Goal: Task Accomplishment & Management: Manage account settings

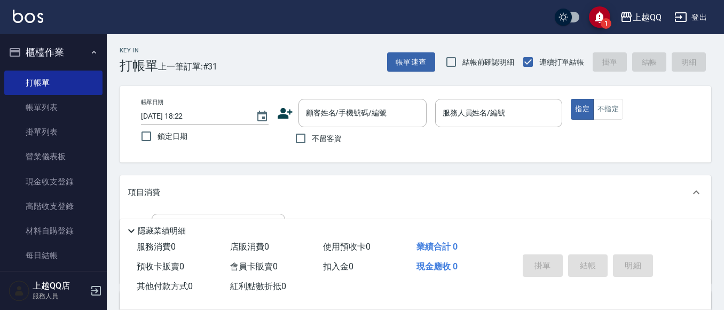
click at [366, 89] on div "帳單日期 [DATE] 18:22 鎖定日期 顧客姓名/手機號碼/編號 顧客姓名/手機號碼/編號 不留客資 服務人員姓名/編號 服務人員姓名/編號 指定 不指定" at bounding box center [416, 124] width 592 height 76
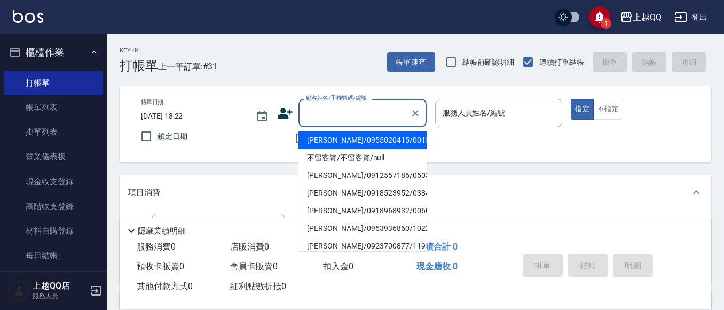
click at [364, 107] on div "顧客姓名/手機號碼/編號 顧客姓名/手機號碼/編號" at bounding box center [362, 113] width 128 height 28
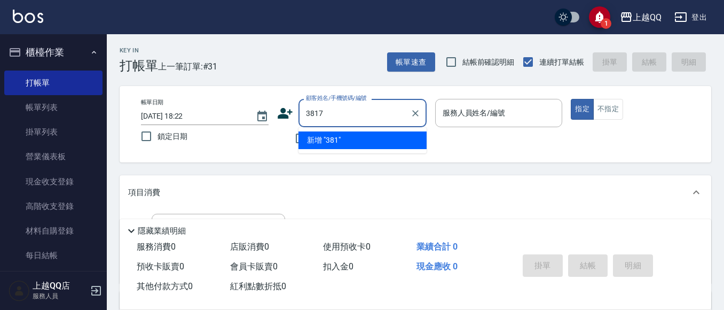
type input "3817"
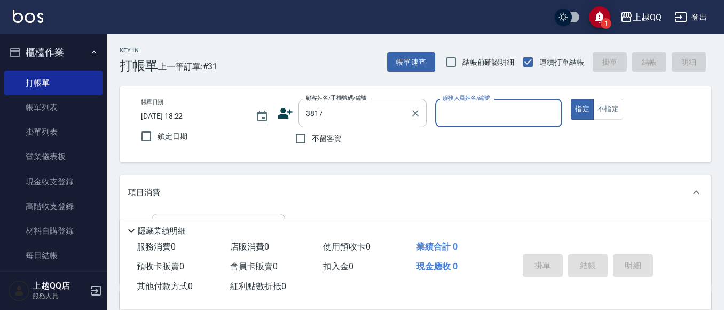
click at [571, 99] on button "指定" at bounding box center [582, 109] width 23 height 21
type button "true"
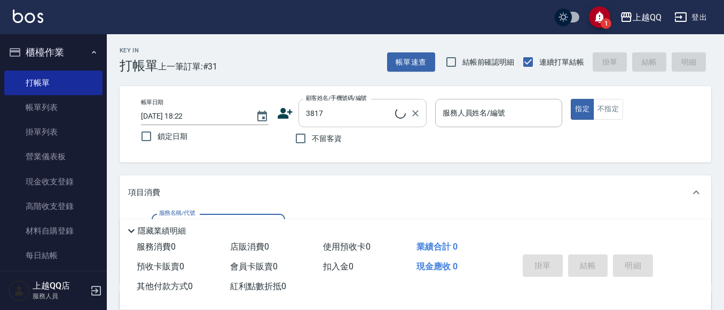
click at [360, 116] on input "3817" at bounding box center [349, 113] width 92 height 19
type input "[PERSON_NAME]/0926311777/3817"
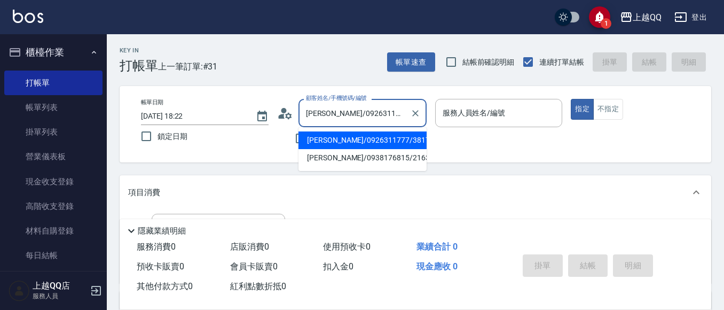
type input "佩怡-3"
click at [418, 111] on icon "Clear" at bounding box center [415, 113] width 6 height 6
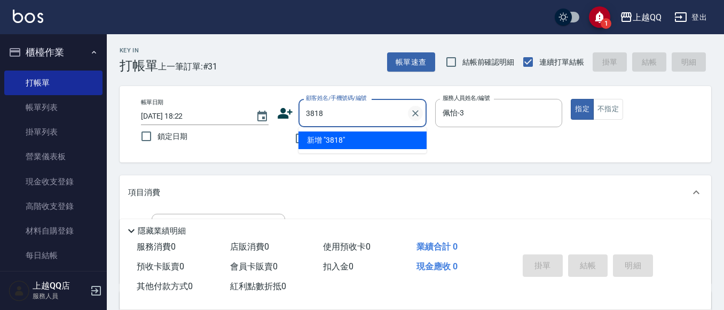
click at [571, 99] on button "指定" at bounding box center [582, 109] width 23 height 21
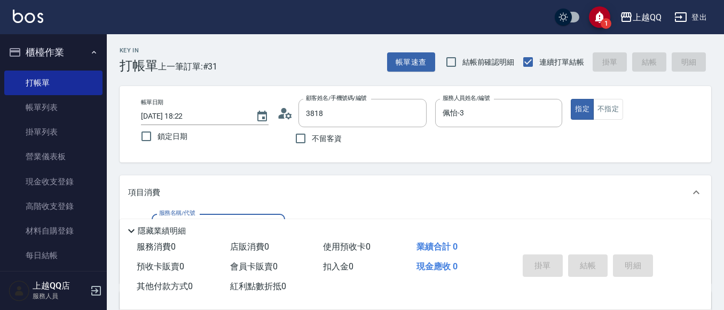
type input "[PERSON_NAME]/0916045040/3818"
type input "欣樺-6"
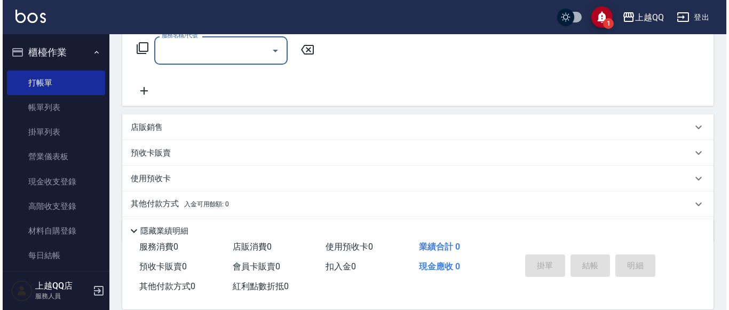
scroll to position [159, 0]
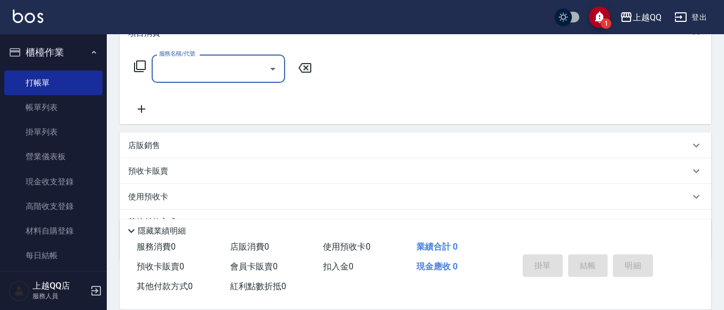
click at [140, 68] on icon at bounding box center [139, 66] width 13 height 13
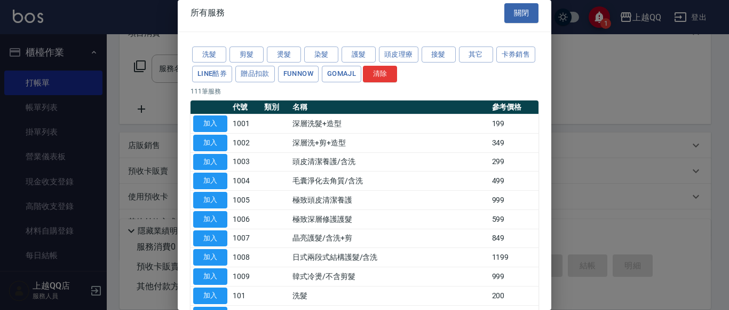
scroll to position [0, 0]
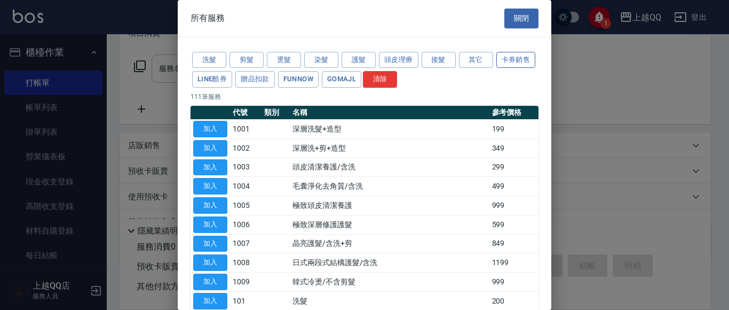
drag, startPoint x: 208, startPoint y: 64, endPoint x: 207, endPoint y: 82, distance: 17.7
click at [208, 66] on button "洗髮" at bounding box center [209, 60] width 34 height 17
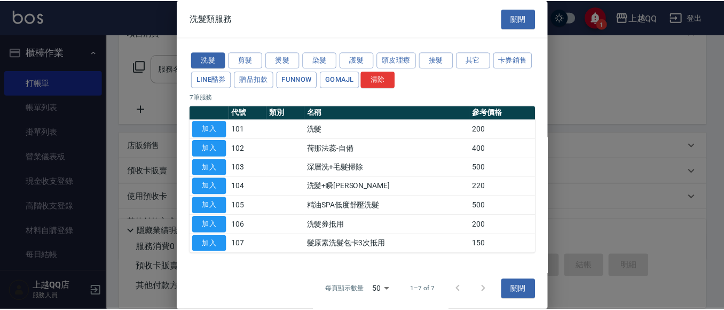
scroll to position [2, 0]
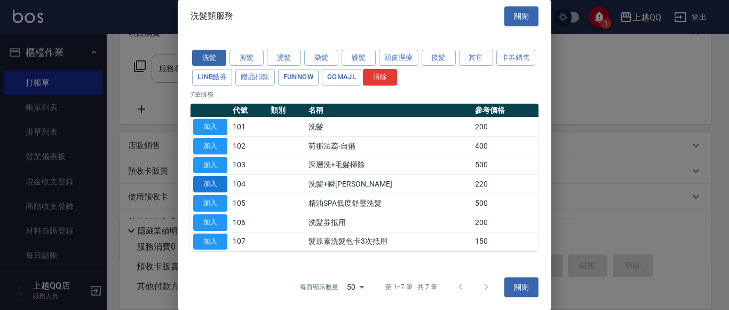
click at [215, 178] on button "加入" at bounding box center [210, 184] width 34 height 17
type input "洗髪+瞬謢(104)"
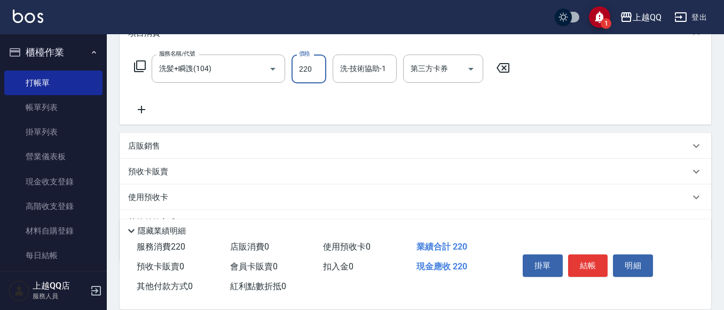
drag, startPoint x: 304, startPoint y: 69, endPoint x: 338, endPoint y: 39, distance: 45.4
click at [305, 69] on input "220" at bounding box center [309, 68] width 35 height 29
type input "280"
type input "[PERSON_NAME]-25"
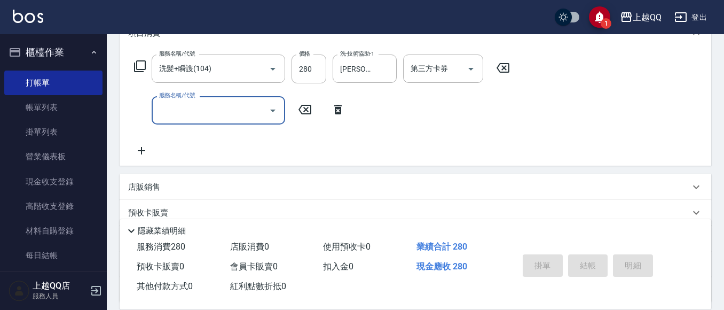
type input "[DATE] 19:02"
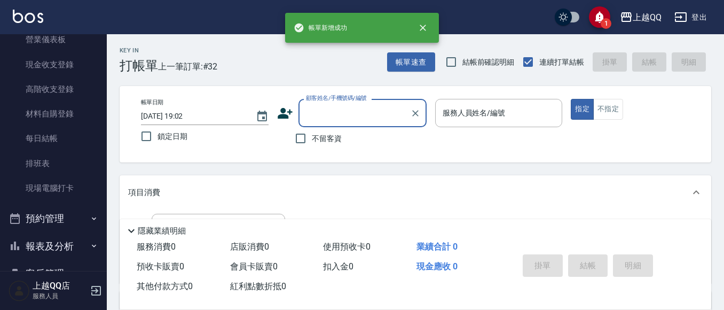
scroll to position [138, 0]
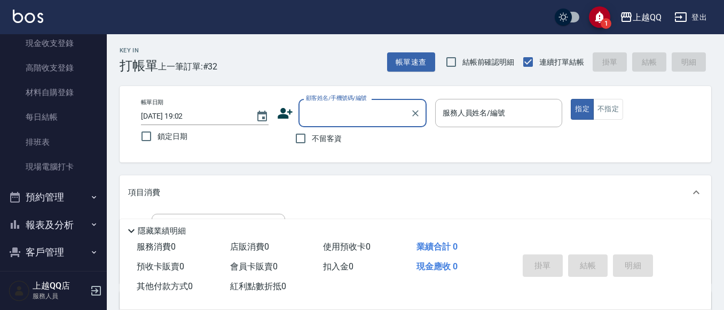
click at [66, 232] on button "報表及分析" at bounding box center [53, 225] width 98 height 28
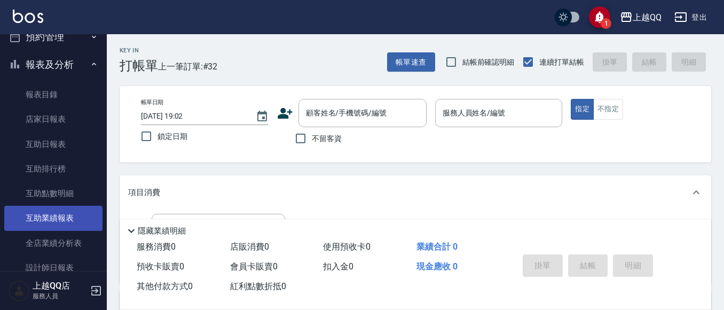
scroll to position [459, 0]
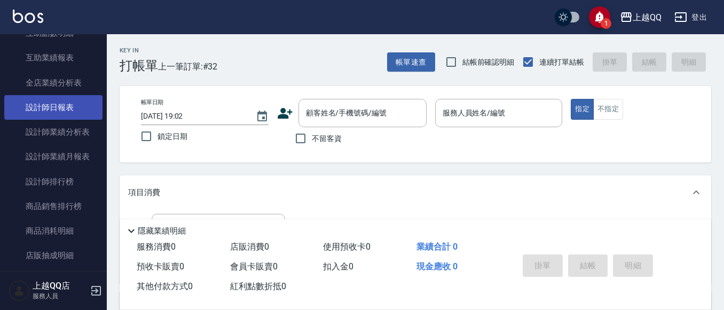
click at [62, 116] on link "設計師日報表" at bounding box center [53, 107] width 98 height 25
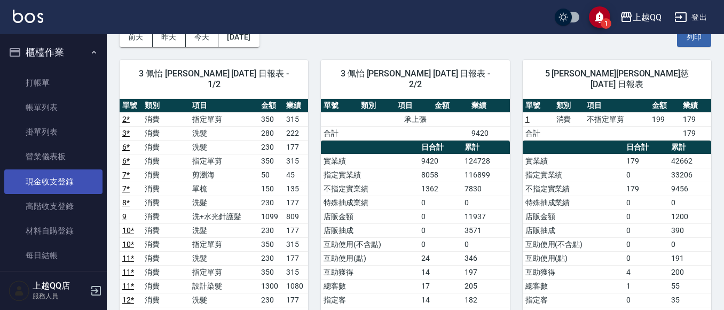
scroll to position [36, 0]
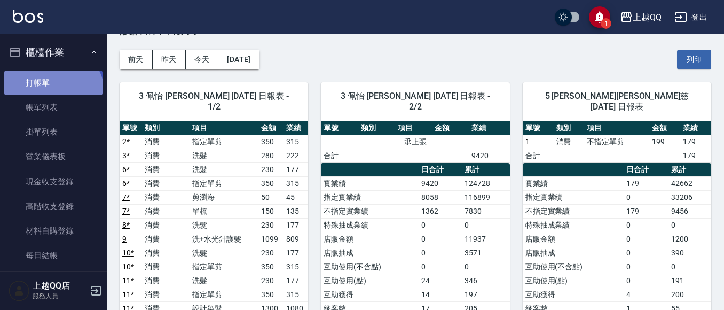
click at [51, 94] on link "打帳單" at bounding box center [53, 82] width 98 height 25
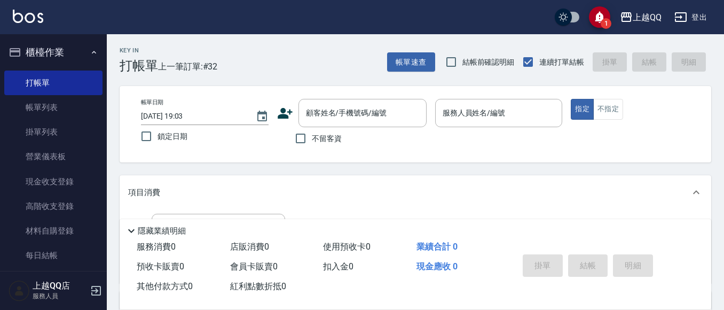
click at [336, 135] on span "不留客資" at bounding box center [327, 138] width 30 height 11
click at [312, 135] on input "不留客資" at bounding box center [300, 138] width 22 height 22
checkbox input "true"
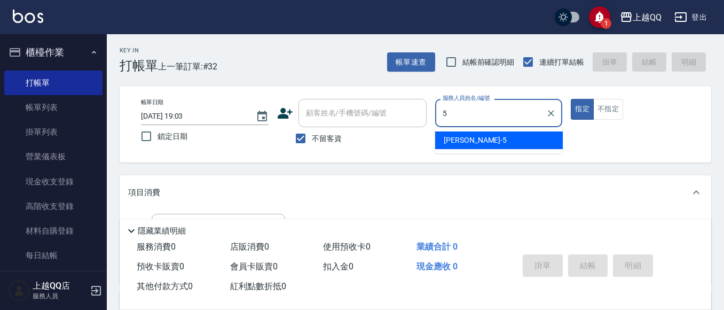
type input "[PERSON_NAME]5"
type button "true"
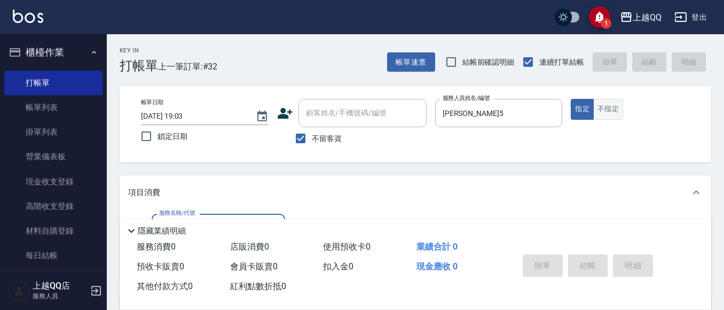
click at [612, 111] on button "不指定" at bounding box center [608, 109] width 30 height 21
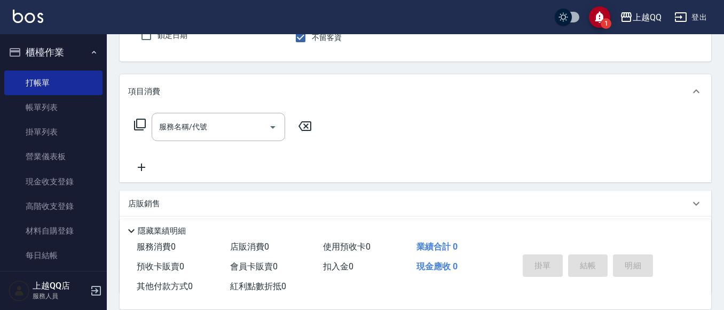
scroll to position [107, 0]
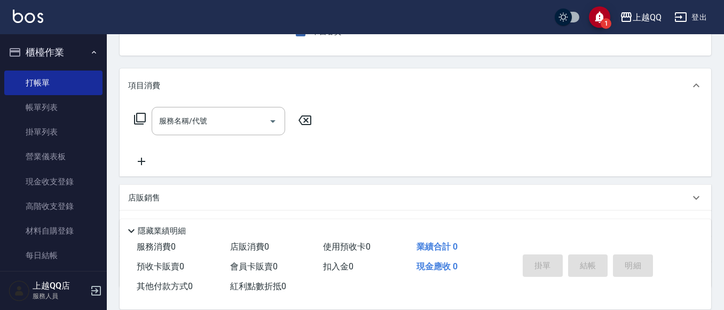
type button "false"
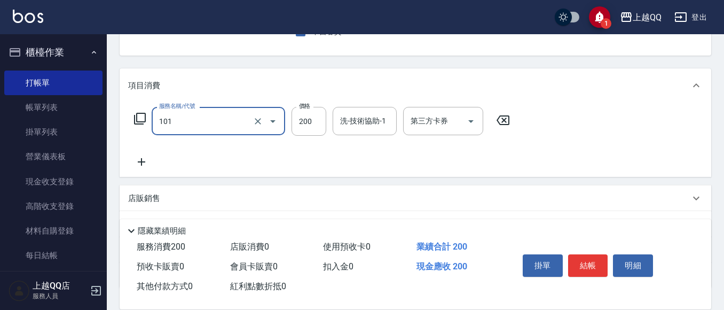
type input "洗髮(101)"
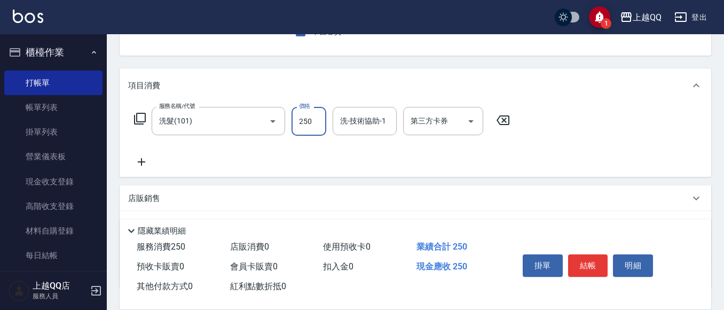
type input "250"
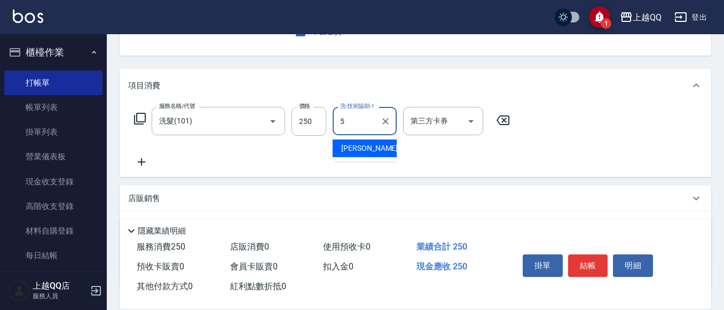
type input "[PERSON_NAME]5"
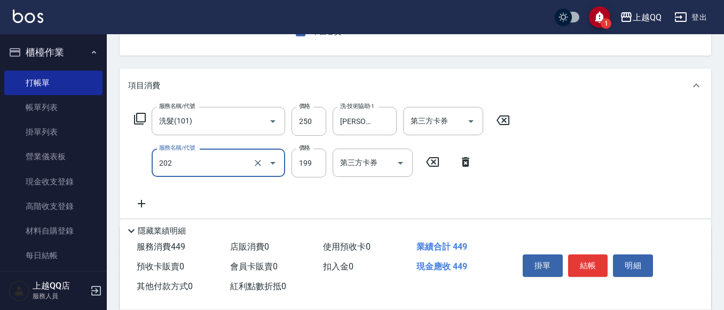
type input "不指定單剪(202)"
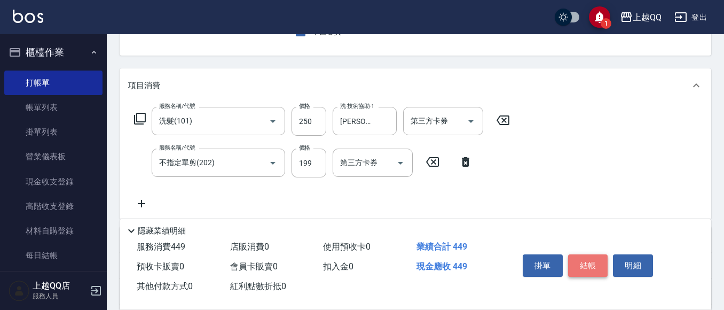
click at [600, 257] on button "結帳" at bounding box center [588, 265] width 40 height 22
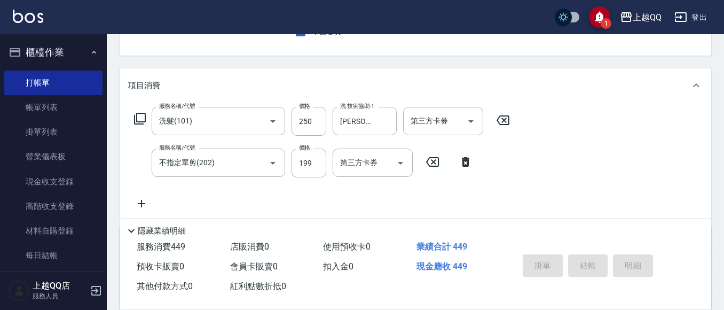
type input "[DATE] 19:43"
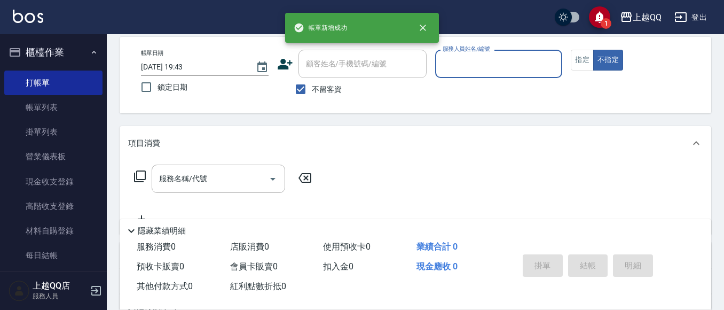
scroll to position [0, 0]
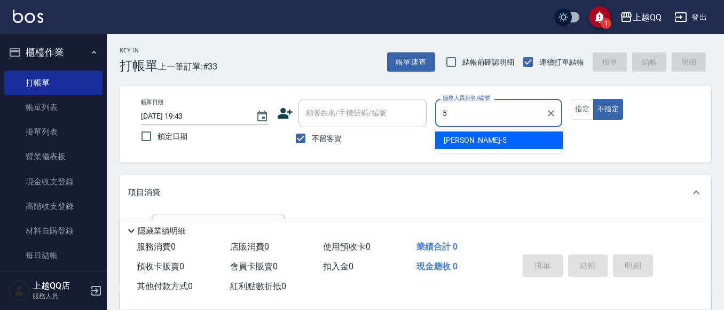
type input "[PERSON_NAME]5"
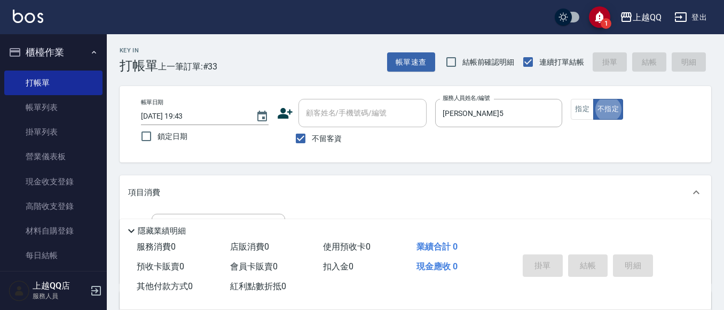
scroll to position [53, 0]
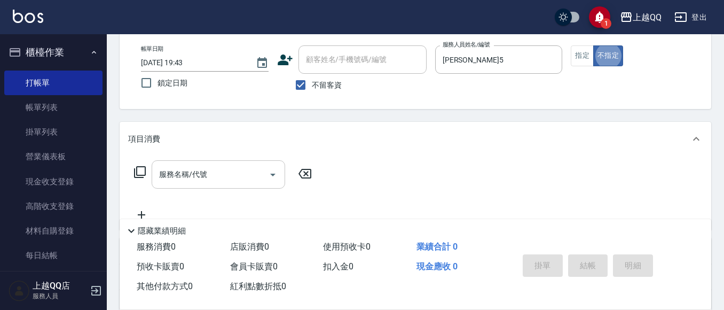
click at [255, 169] on input "服務名稱/代號" at bounding box center [210, 174] width 108 height 19
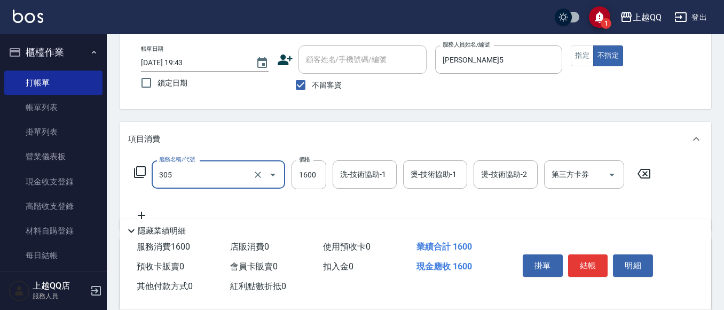
type input "設計燙髮1600(305)"
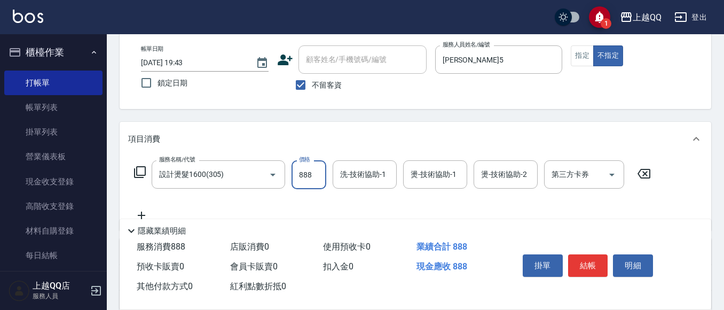
type input "888"
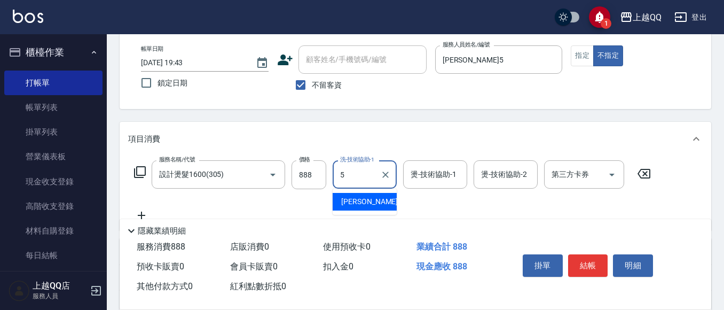
type input "[PERSON_NAME]5"
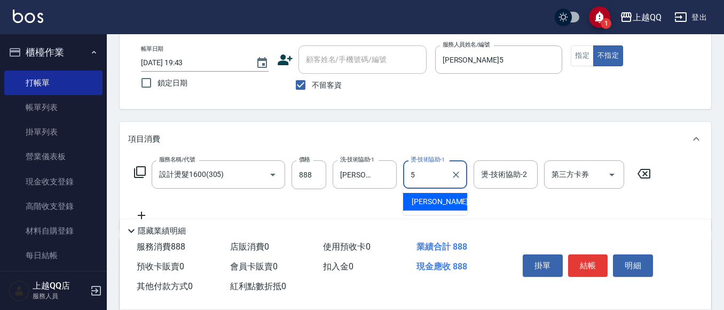
type input "[PERSON_NAME]5"
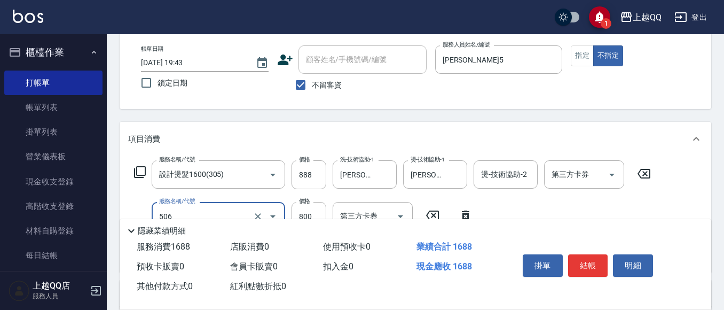
type input "日本松島再生髮敷護髮(506)"
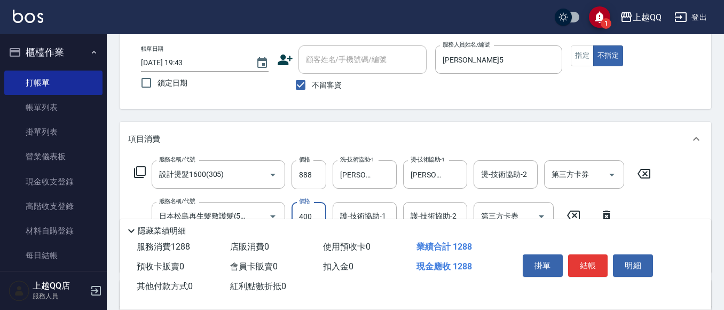
type input "400"
type input "[PERSON_NAME]5"
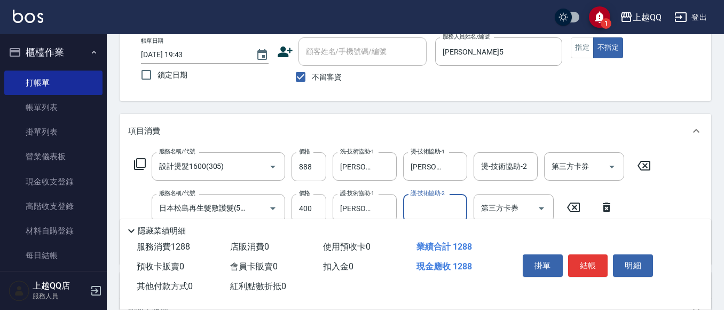
scroll to position [0, 0]
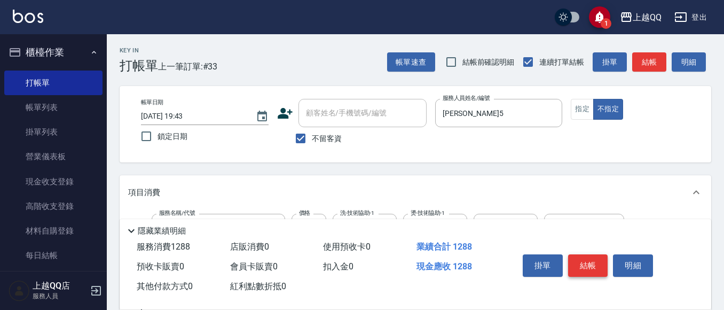
click at [593, 262] on button "結帳" at bounding box center [588, 265] width 40 height 22
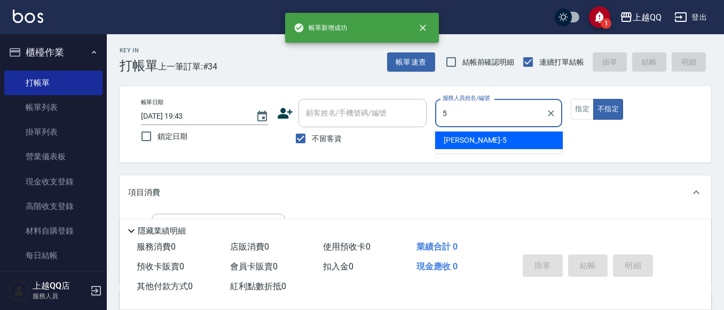
type input "[PERSON_NAME]5"
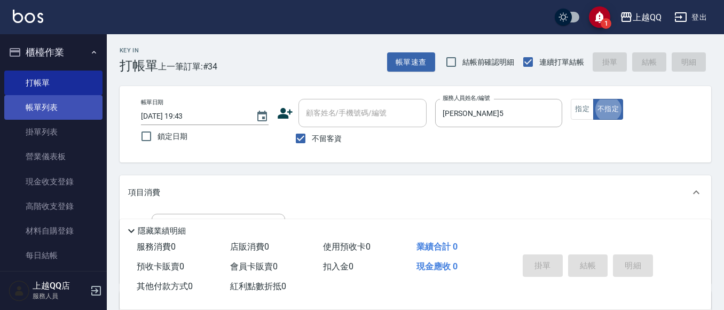
click at [69, 117] on link "帳單列表" at bounding box center [53, 107] width 98 height 25
click at [69, 103] on link "帳單列表" at bounding box center [53, 107] width 98 height 25
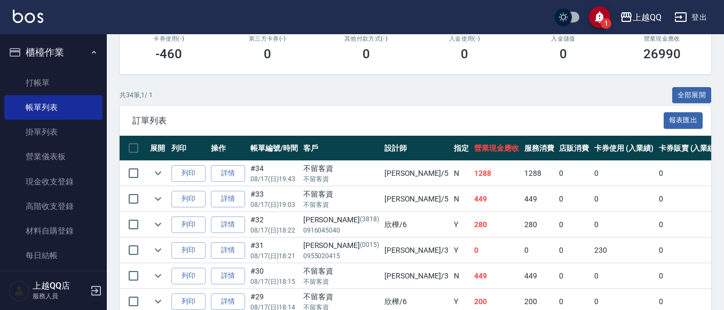
scroll to position [214, 0]
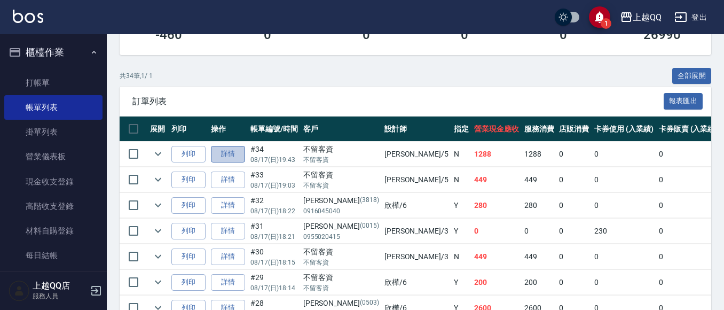
click at [229, 161] on link "詳情" at bounding box center [228, 154] width 34 height 17
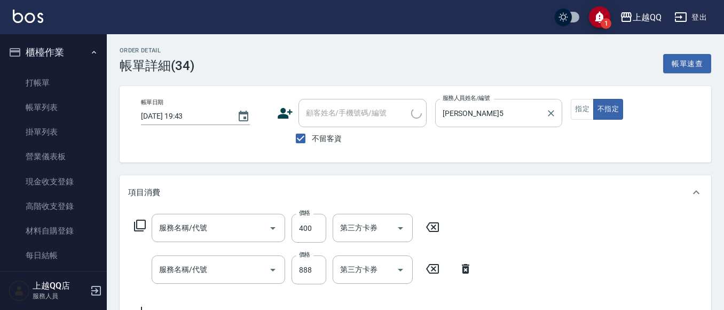
checkbox input "true"
type input "[PERSON_NAME]5"
type input "日本松島再生髮敷護髮(506)"
type input "設計燙髮1600(305)"
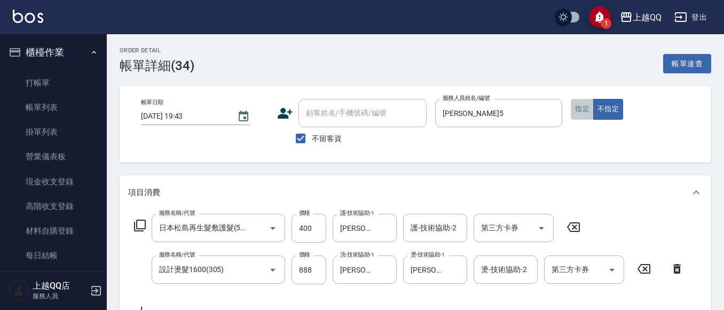
click at [584, 115] on button "指定" at bounding box center [582, 109] width 23 height 21
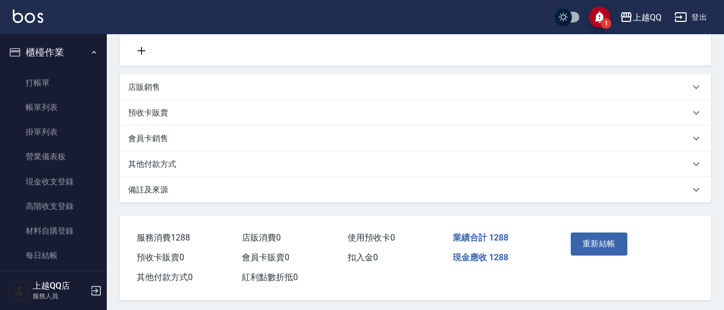
scroll to position [268, 0]
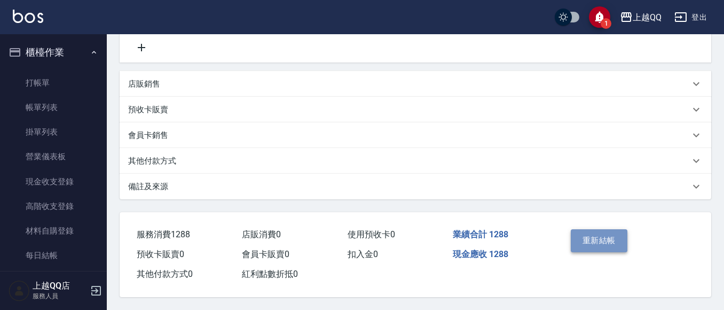
click at [600, 242] on button "重新結帳" at bounding box center [599, 240] width 57 height 22
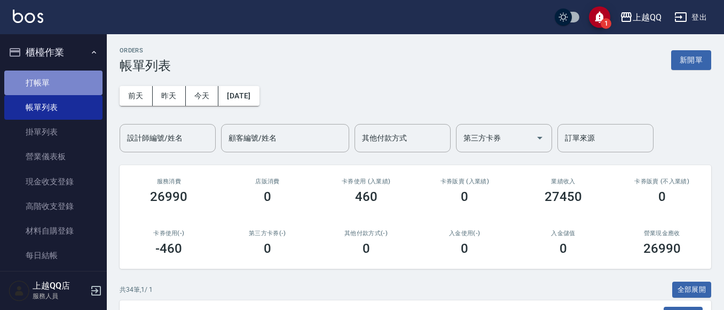
click at [69, 85] on link "打帳單" at bounding box center [53, 82] width 98 height 25
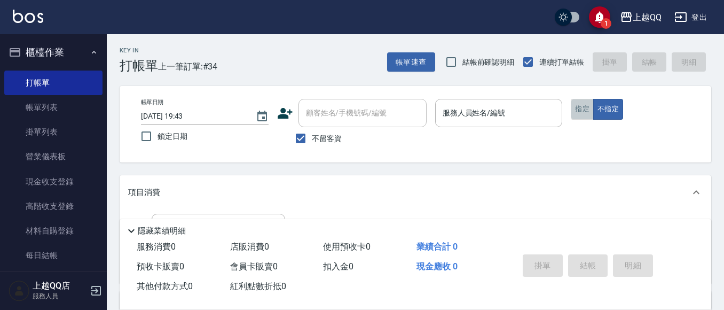
click at [588, 115] on button "指定" at bounding box center [582, 109] width 23 height 21
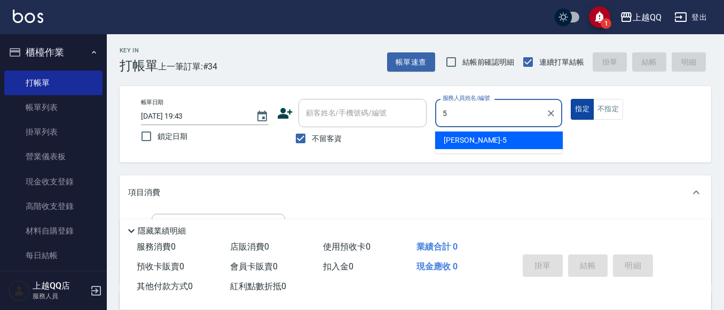
type input "[PERSON_NAME]5"
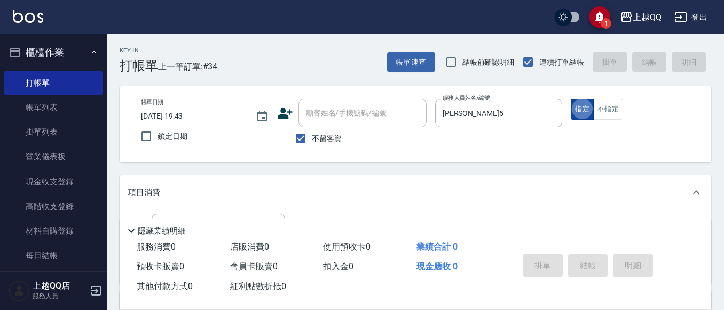
type button "true"
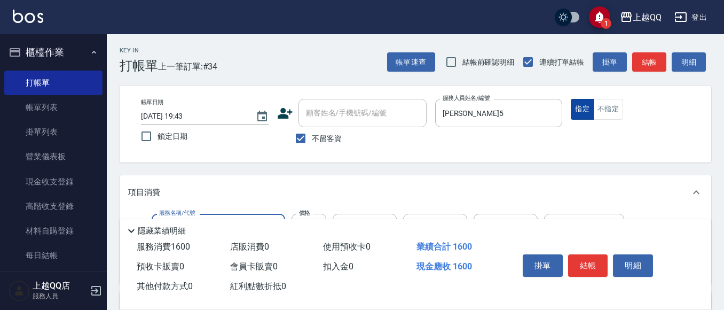
type input "設計燙髮1600(305)"
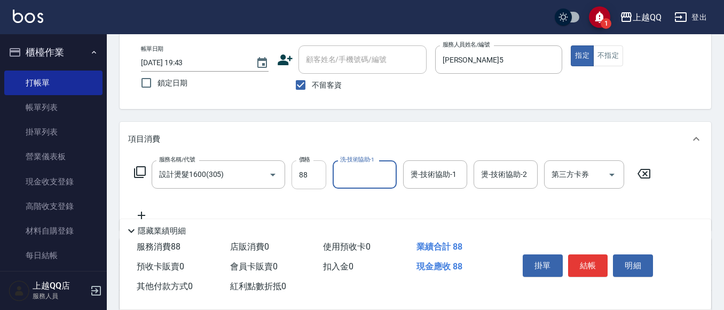
click at [316, 171] on input "88" at bounding box center [309, 174] width 35 height 29
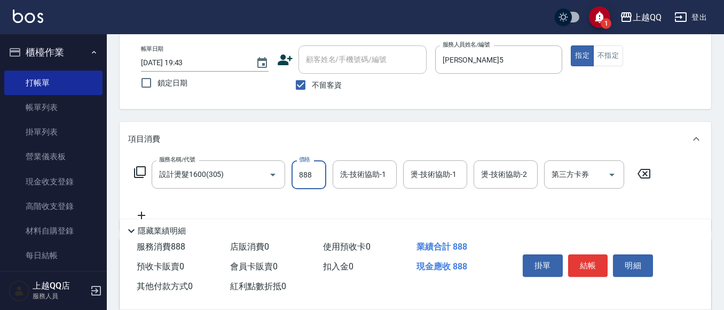
type input "888"
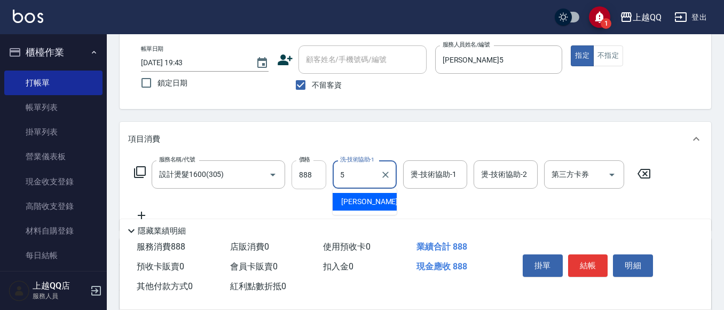
type input "[PERSON_NAME]5"
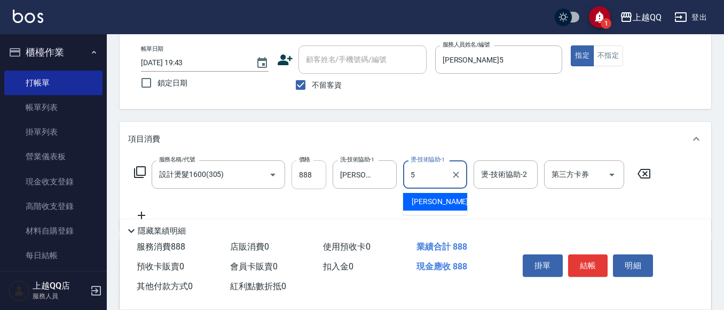
type input "[PERSON_NAME]5"
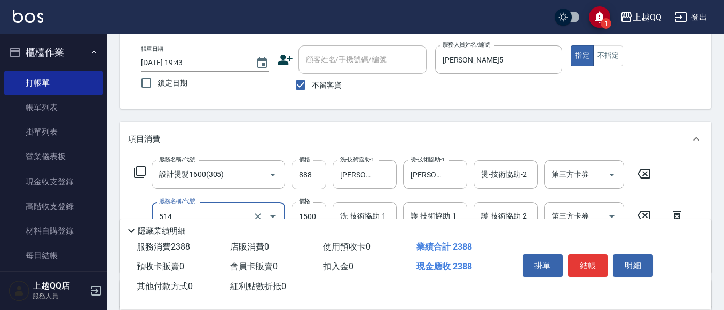
type input "[PERSON_NAME]5G護髮/單次(514)"
type input "999"
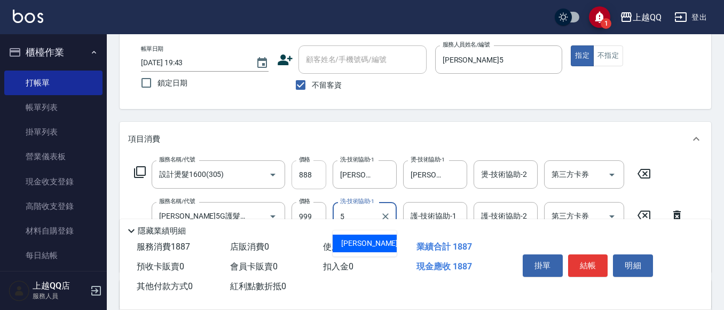
type input "[PERSON_NAME]5"
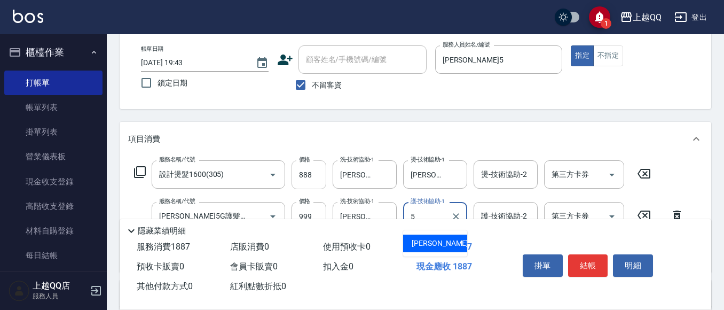
type input "[PERSON_NAME]5"
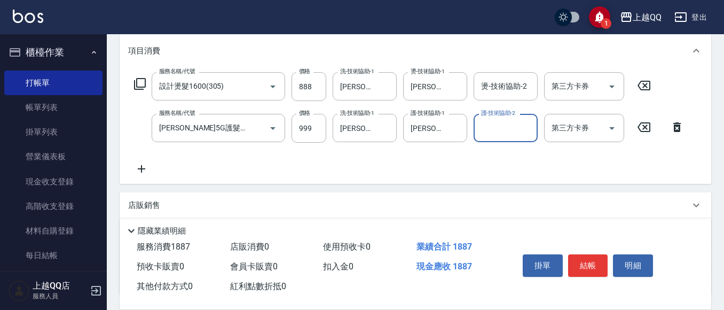
scroll to position [160, 0]
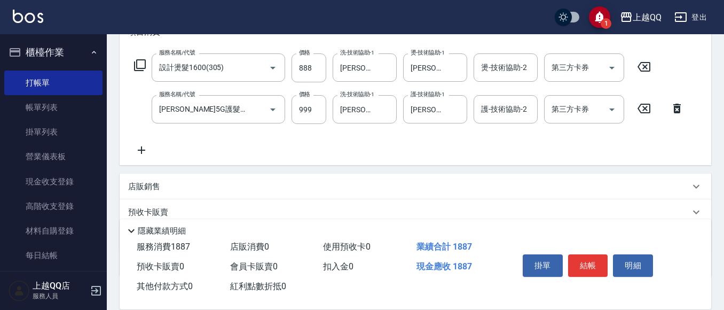
click at [146, 183] on p "店販銷售" at bounding box center [144, 186] width 32 height 11
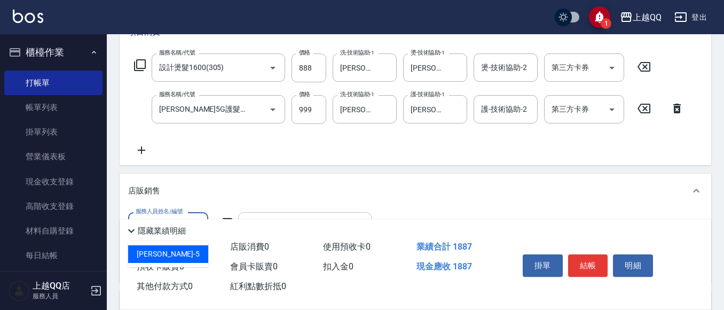
type input "[PERSON_NAME]5"
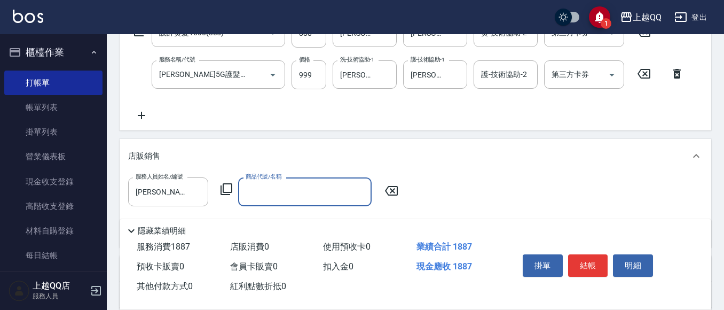
scroll to position [214, 0]
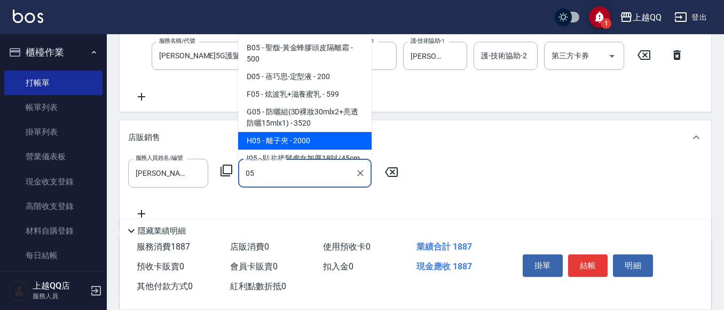
type input "0"
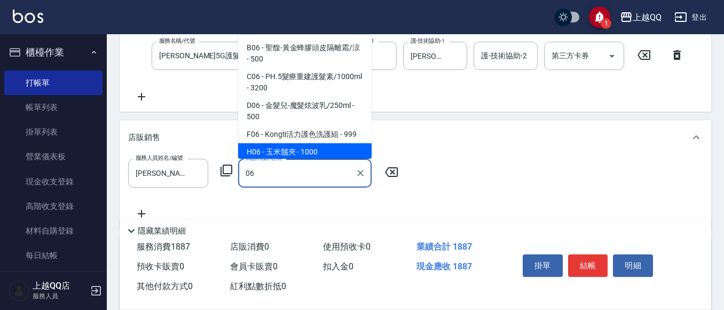
type input "0"
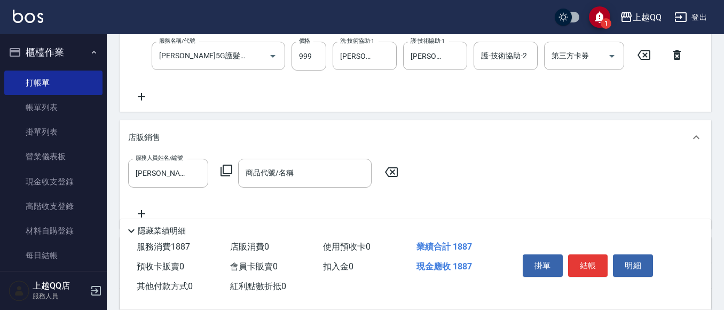
click at [229, 170] on icon at bounding box center [226, 170] width 13 height 13
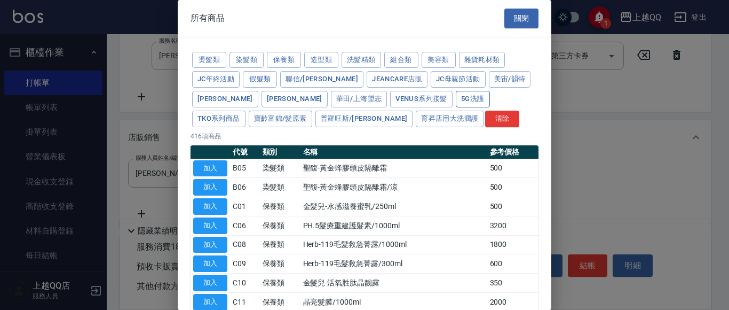
click at [456, 92] on button "5G洗護" at bounding box center [473, 99] width 34 height 17
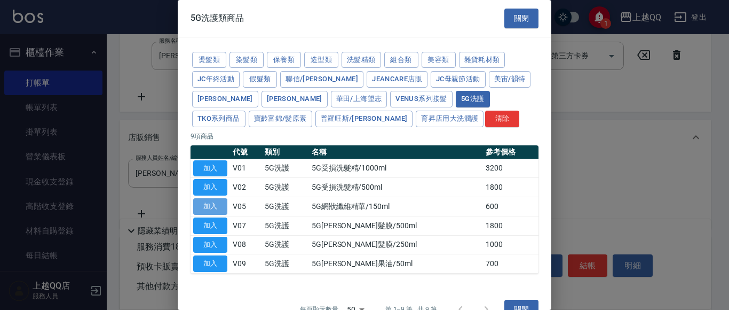
click at [211, 209] on button "加入" at bounding box center [210, 206] width 34 height 17
type input "5G網狀纖維精華/150ml"
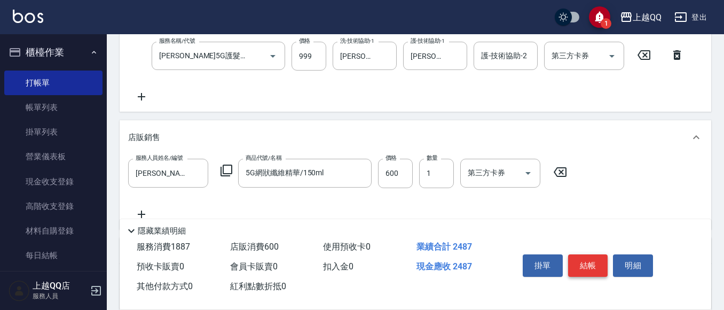
click at [583, 266] on button "結帳" at bounding box center [588, 265] width 40 height 22
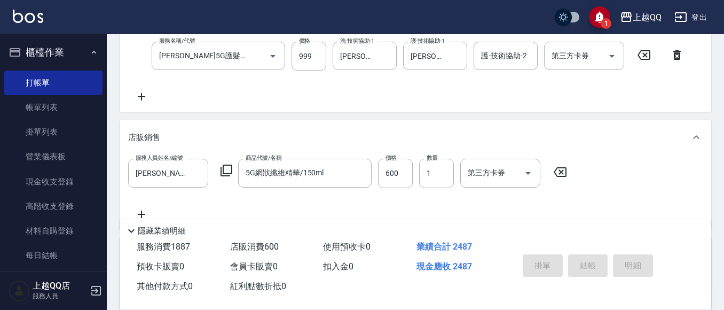
type input "[DATE] 19:44"
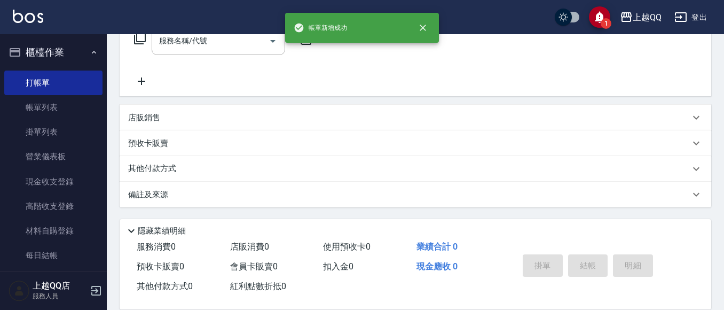
scroll to position [0, 0]
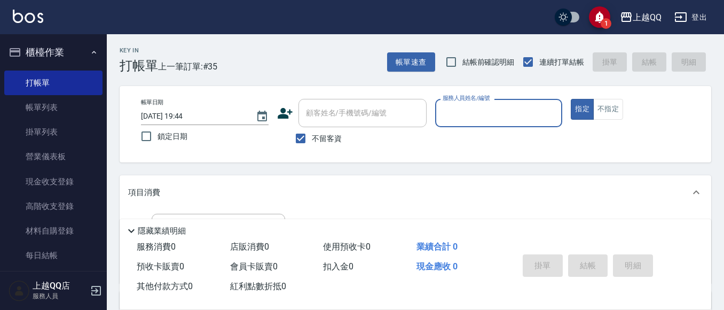
drag, startPoint x: 308, startPoint y: 139, endPoint x: 309, endPoint y: 124, distance: 15.0
click at [309, 139] on input "不留客資" at bounding box center [300, 138] width 22 height 22
checkbox input "false"
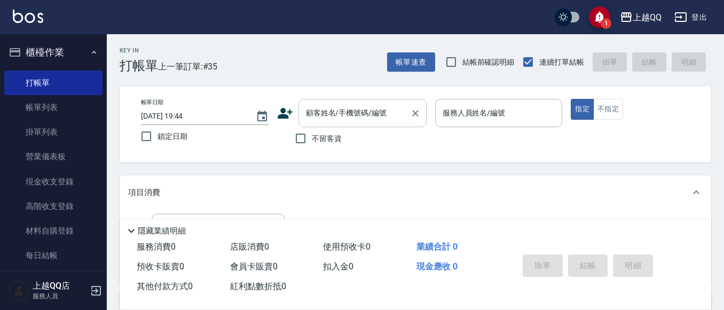
click at [335, 122] on input "顧客姓名/手機號碼/編號" at bounding box center [354, 113] width 103 height 19
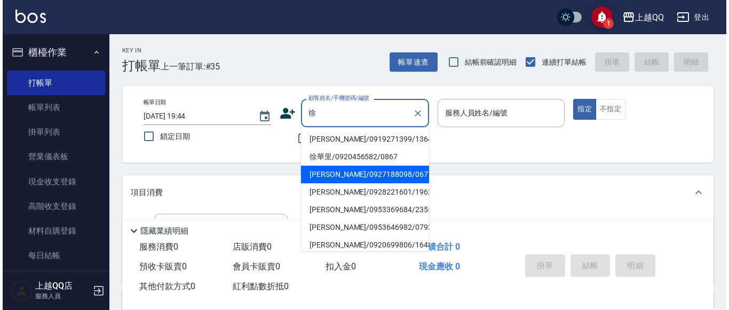
scroll to position [107, 0]
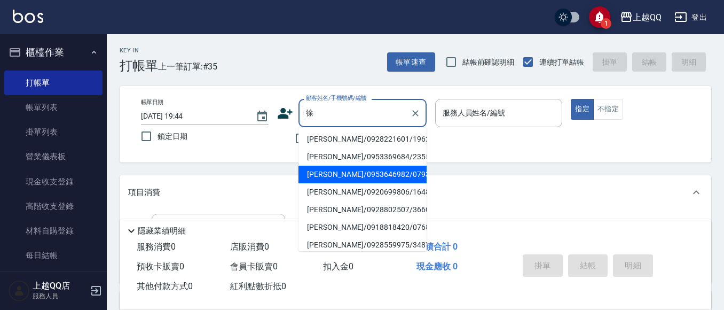
click at [351, 175] on li "[PERSON_NAME]/0953646982/0793" at bounding box center [362, 175] width 128 height 18
type input "[PERSON_NAME]/0953646982/0793"
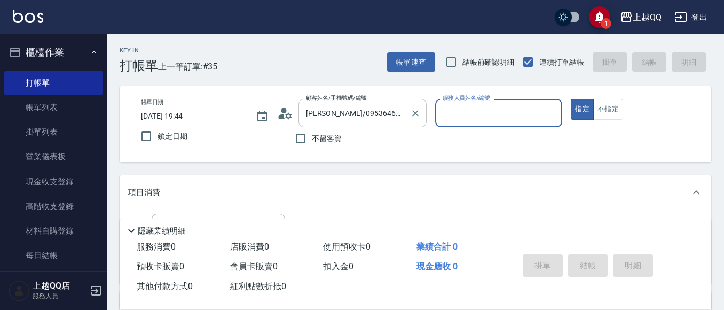
type input "欣樺-6"
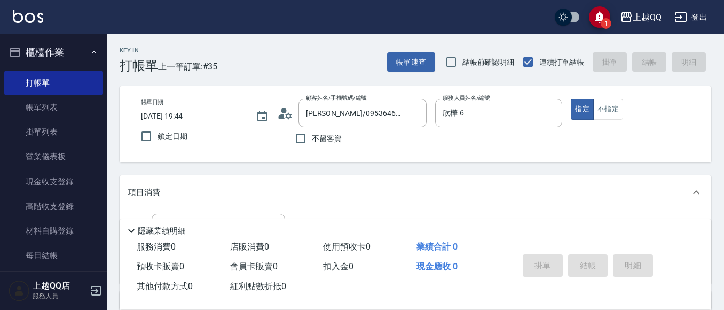
click at [287, 114] on icon at bounding box center [285, 113] width 16 height 16
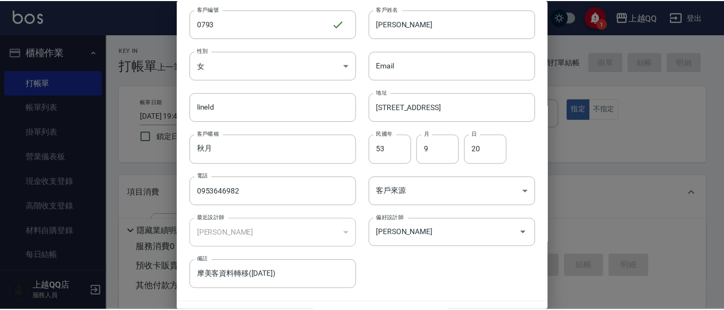
scroll to position [60, 0]
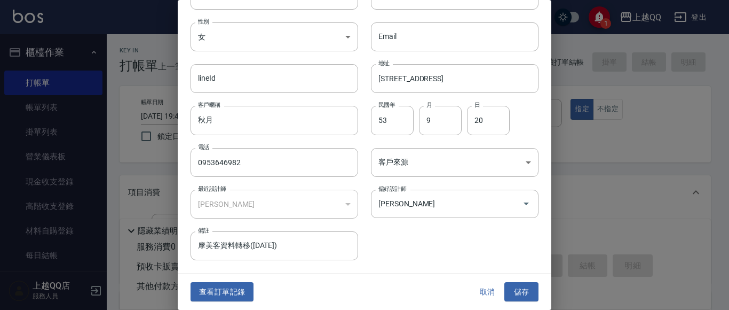
click at [227, 286] on button "查看訂單記錄" at bounding box center [222, 292] width 63 height 20
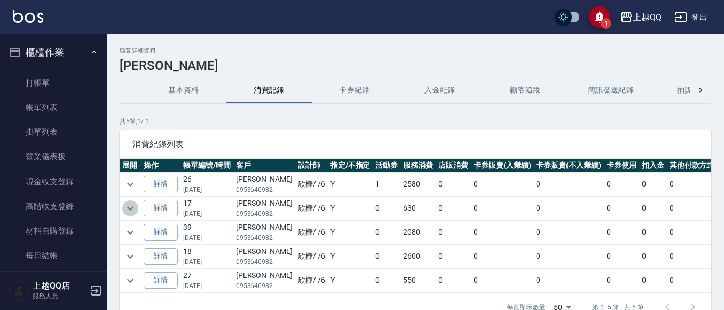
click at [132, 205] on icon "expand row" at bounding box center [130, 208] width 13 height 13
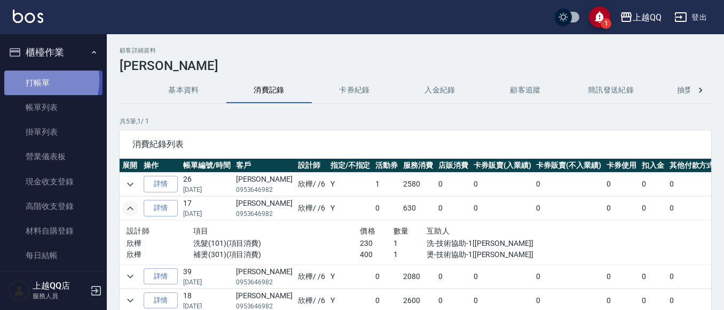
click at [29, 80] on link "打帳單" at bounding box center [53, 82] width 98 height 25
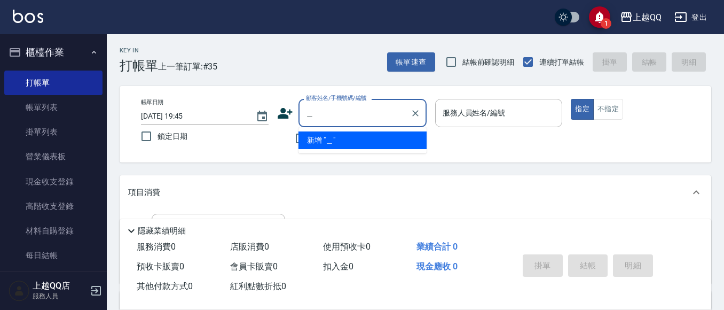
type input "邱"
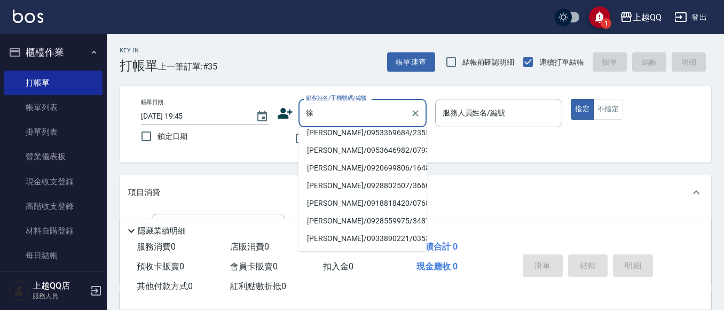
scroll to position [95, 0]
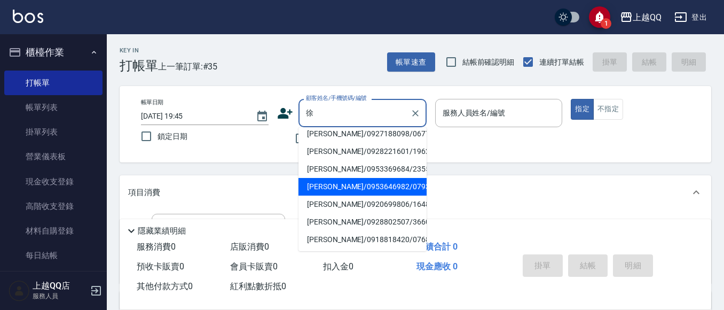
drag, startPoint x: 339, startPoint y: 188, endPoint x: 243, endPoint y: 177, distance: 96.2
click at [339, 188] on li "[PERSON_NAME]/0953646982/0793" at bounding box center [362, 187] width 128 height 18
type input "[PERSON_NAME]/0953646982/0793"
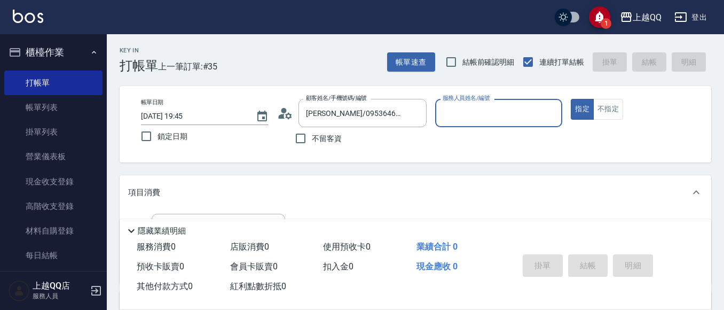
type input "欣樺-6"
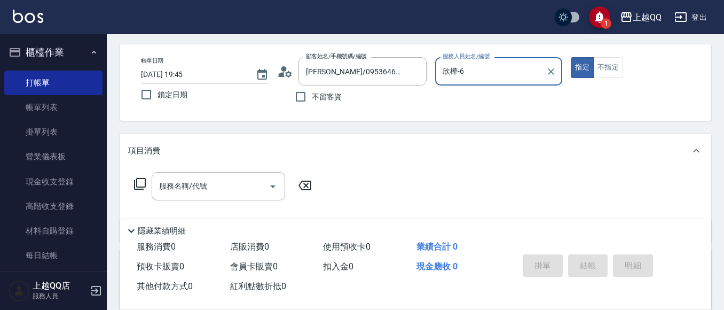
scroll to position [107, 0]
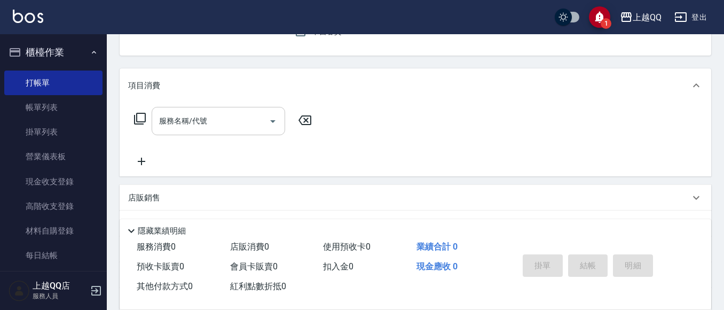
click at [239, 126] on input "服務名稱/代號" at bounding box center [210, 121] width 108 height 19
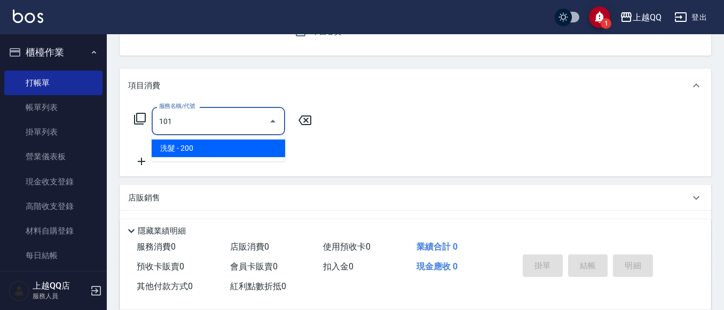
type input "洗髮(101)"
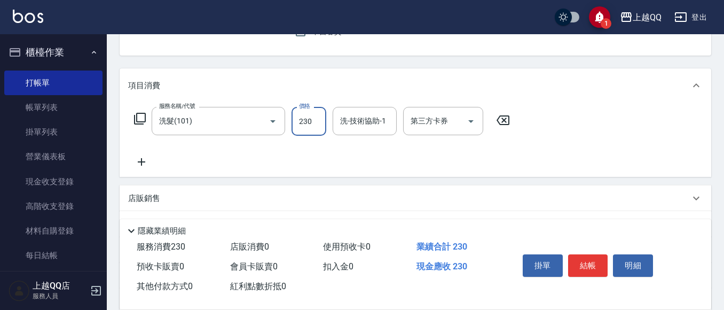
type input "230"
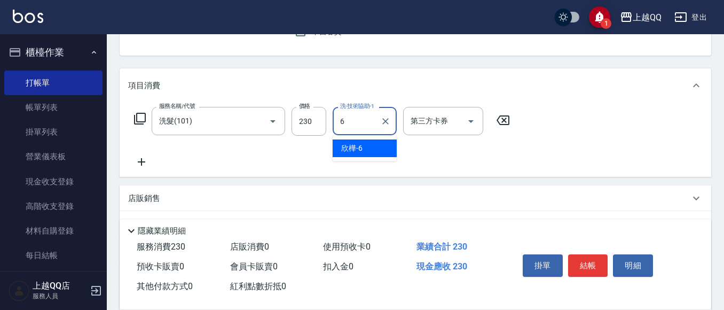
type input "欣樺-6"
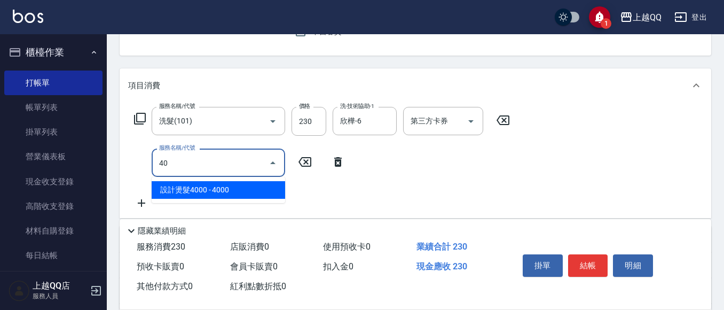
type input "4"
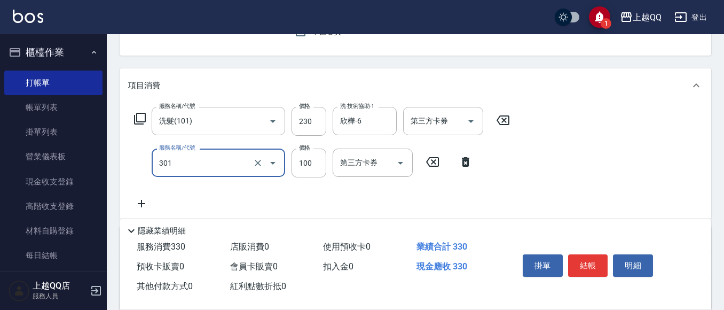
type input "補燙(301)"
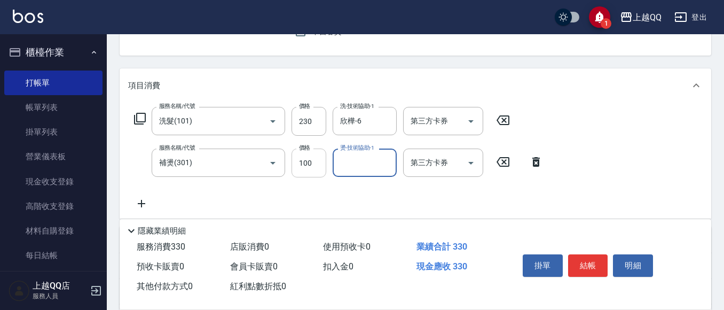
click at [298, 160] on input "100" at bounding box center [309, 162] width 35 height 29
type input "400"
type input "欣樺-6"
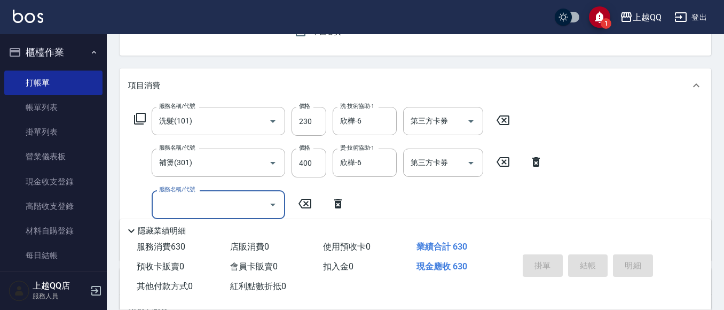
type input "[DATE] 19:46"
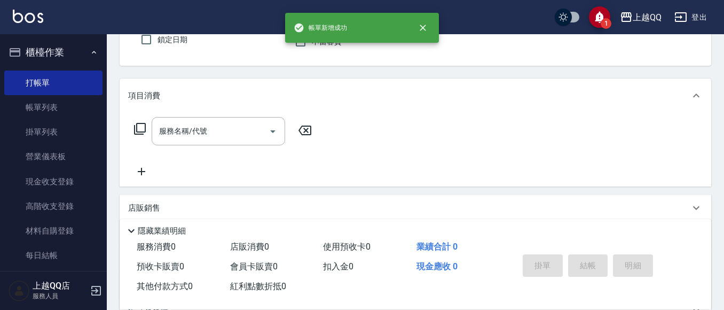
scroll to position [50, 0]
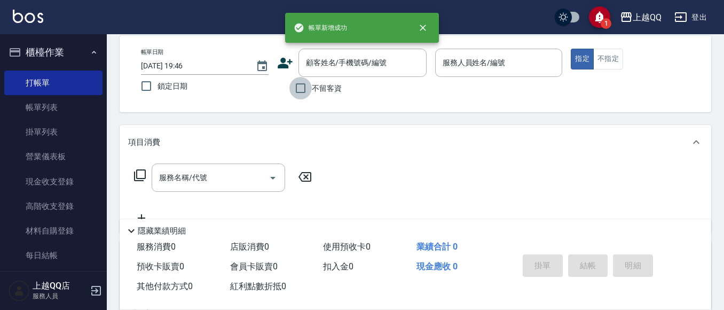
click at [311, 86] on input "不留客資" at bounding box center [300, 88] width 22 height 22
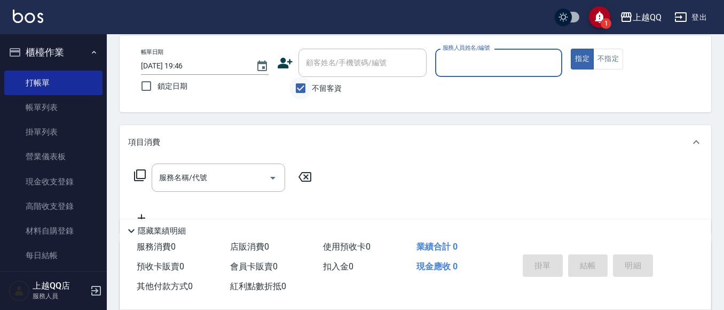
click at [311, 86] on input "不留客資" at bounding box center [300, 88] width 22 height 22
checkbox input "false"
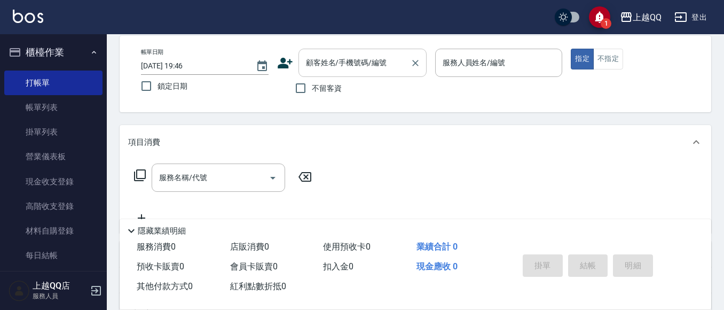
click at [325, 62] on input "顧客姓名/手機號碼/編號" at bounding box center [354, 62] width 103 height 19
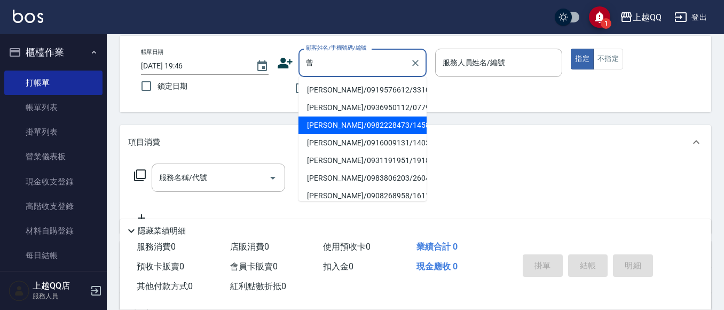
click at [340, 123] on li "[PERSON_NAME]/0982228473/1458" at bounding box center [362, 125] width 128 height 18
type input "[PERSON_NAME]/0982228473/1458"
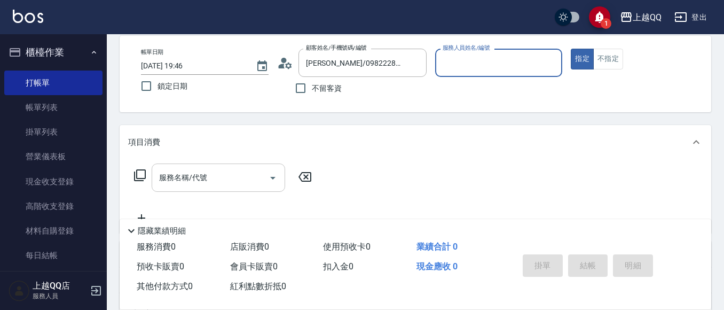
type input "欣樺-6"
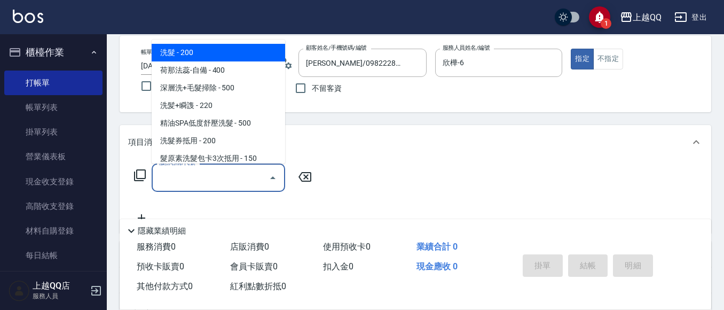
click at [206, 178] on input "服務名稱/代號" at bounding box center [210, 177] width 108 height 19
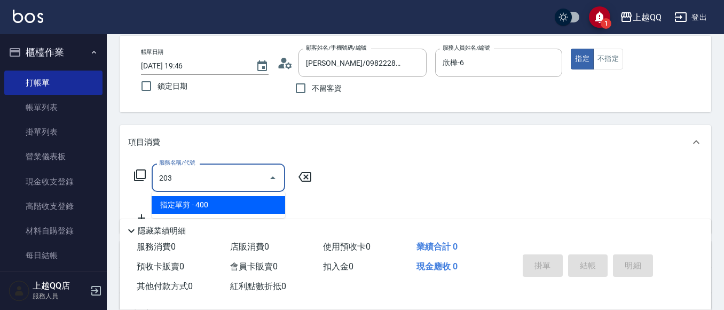
type input "指定單剪(203)"
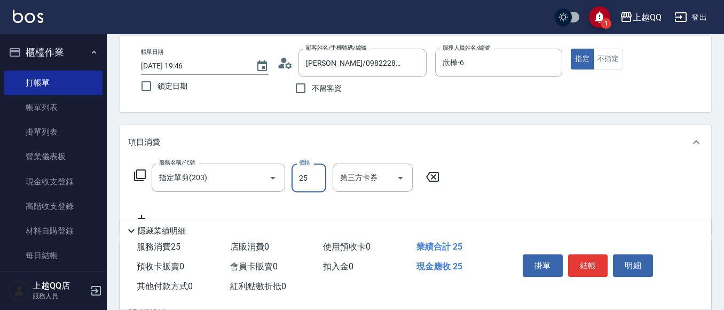
type input "250"
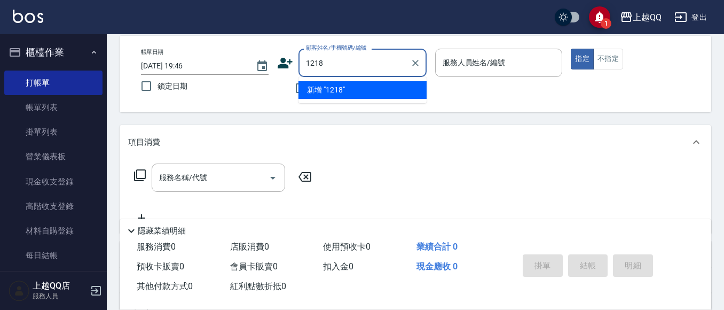
type input "1218"
click at [571, 49] on button "指定" at bounding box center [582, 59] width 23 height 21
type button "true"
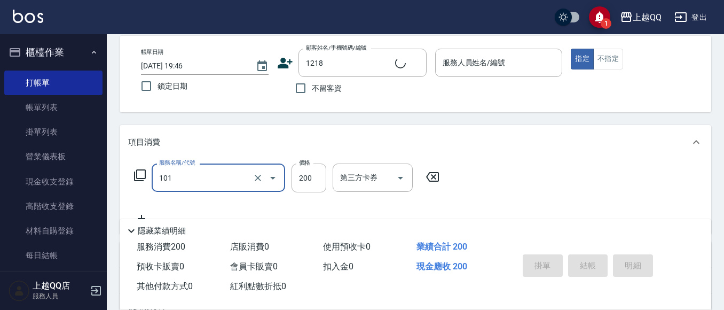
type input "洗髮(101)"
type input "2"
type input "[PERSON_NAME]/0926969952/1218"
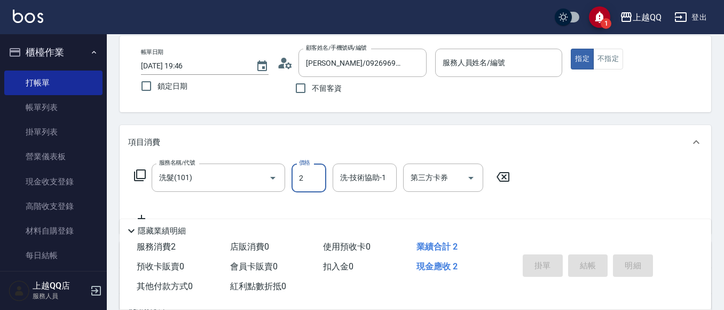
type input "25"
type input "欣樺-6"
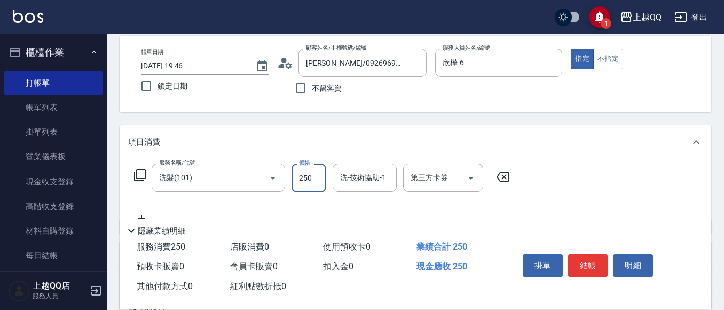
type input "250"
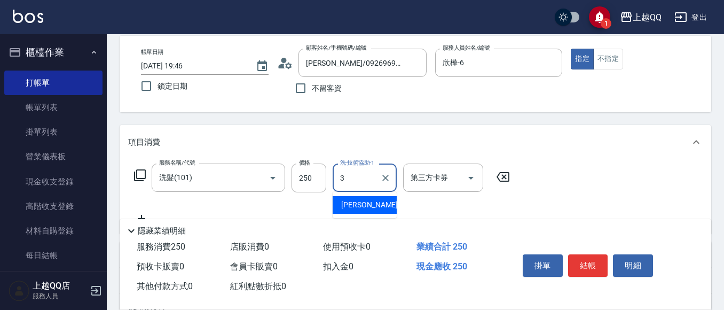
type input "佩怡-3"
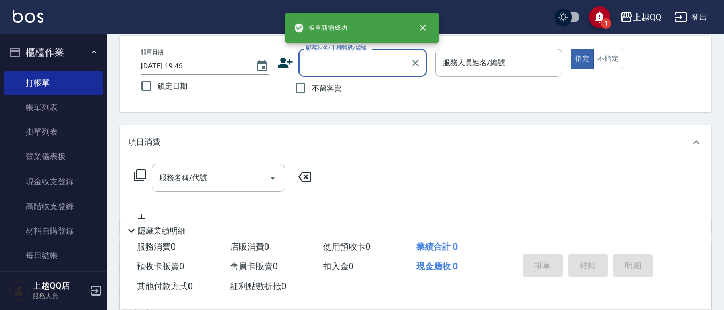
click at [321, 92] on span "不留客資" at bounding box center [327, 88] width 30 height 11
click at [312, 92] on input "不留客資" at bounding box center [300, 88] width 22 height 22
checkbox input "true"
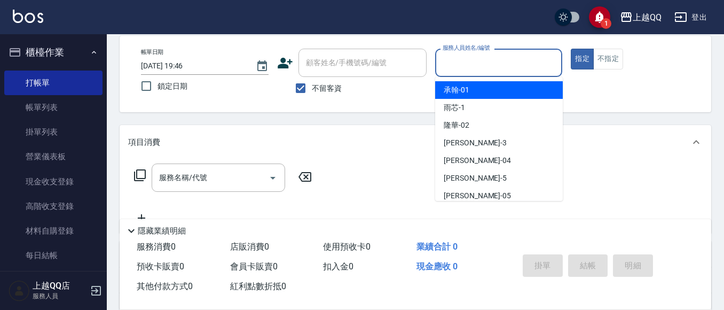
click at [481, 67] on input "服務人員姓名/編號" at bounding box center [499, 62] width 118 height 19
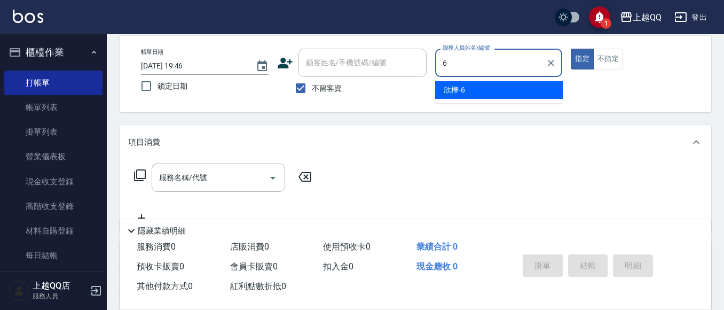
type input "欣樺-6"
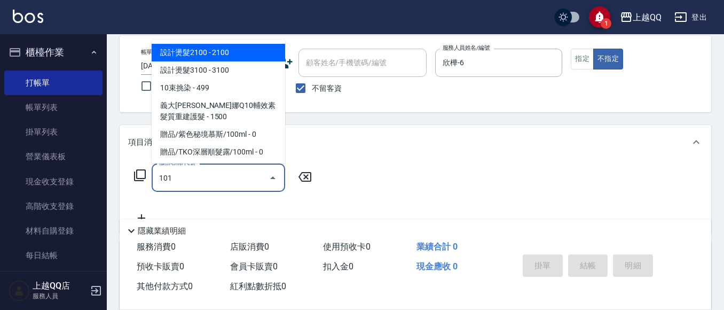
type input "洗髮(101)"
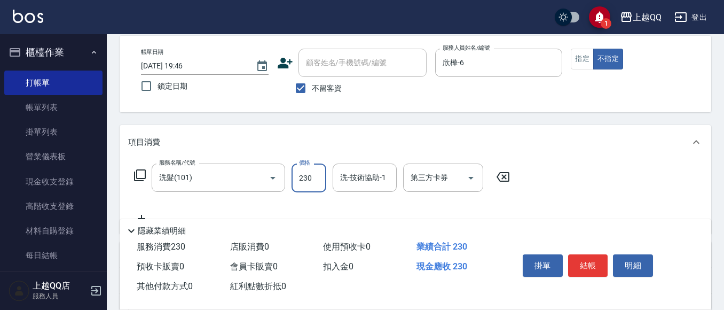
type input "230"
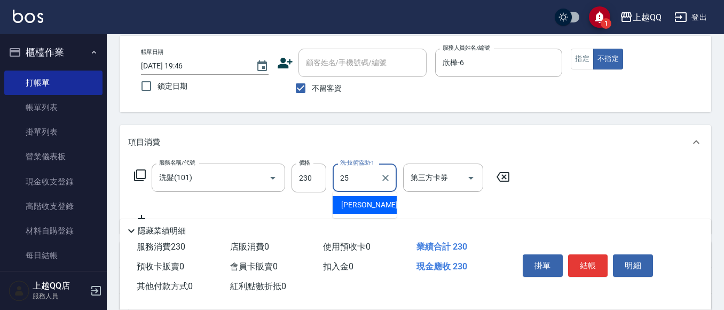
type input "[PERSON_NAME]-25"
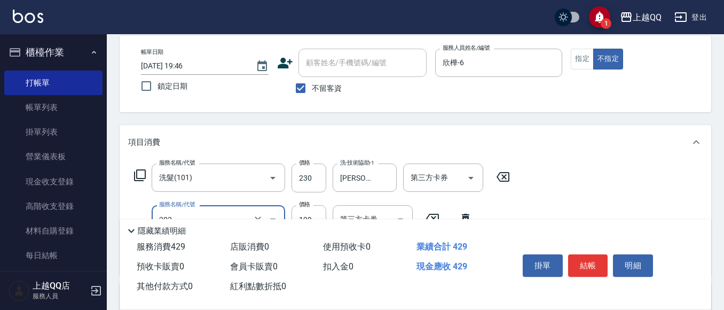
type input "不指定單剪(202)"
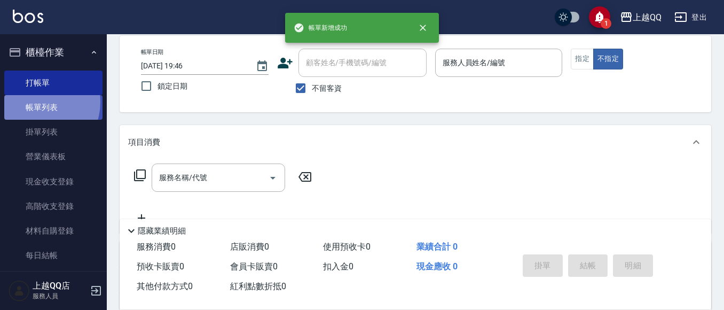
click at [37, 102] on link "帳單列表" at bounding box center [53, 107] width 98 height 25
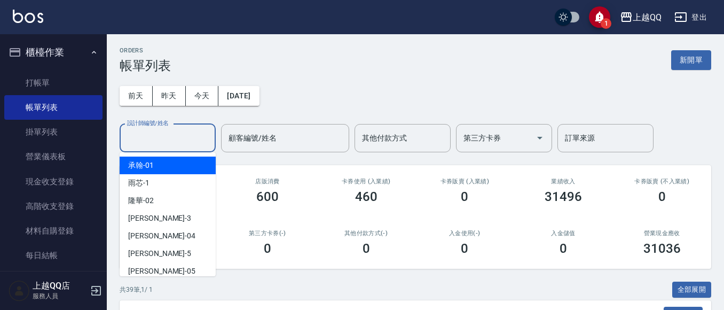
click at [162, 141] on input "設計師編號/姓名" at bounding box center [167, 138] width 87 height 19
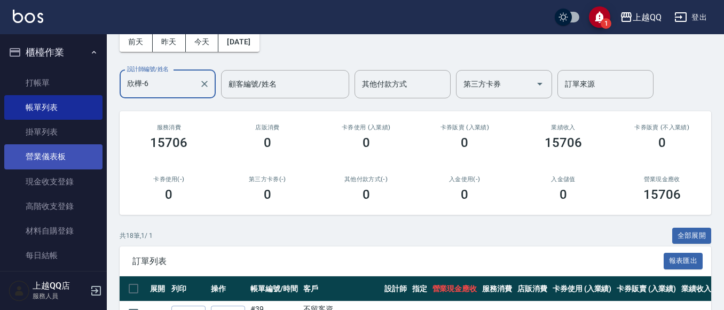
scroll to position [53, 0]
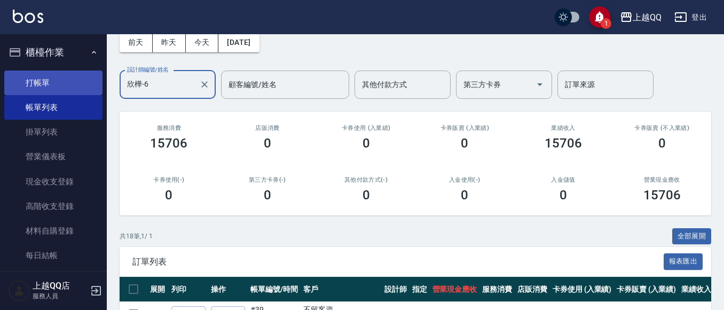
type input "欣樺-6"
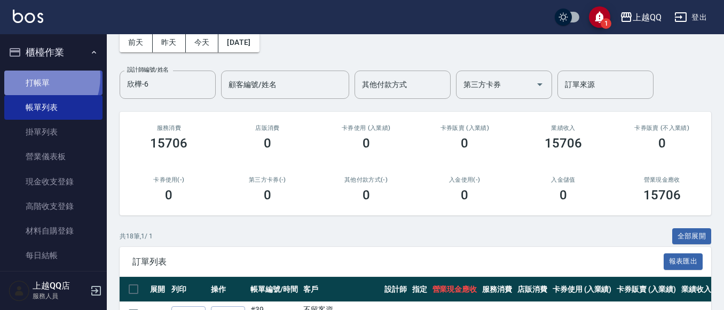
click at [32, 76] on link "打帳單" at bounding box center [53, 82] width 98 height 25
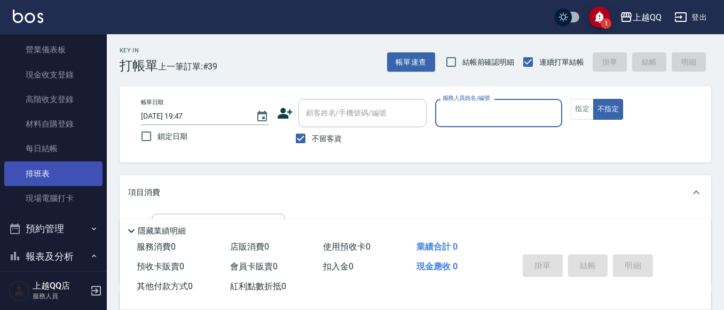
scroll to position [160, 0]
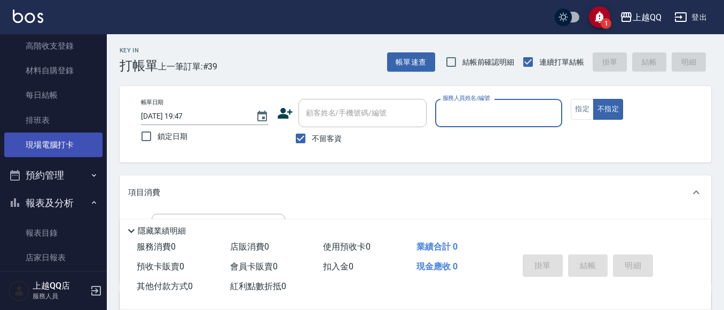
click at [25, 137] on link "現場電腦打卡" at bounding box center [53, 144] width 98 height 25
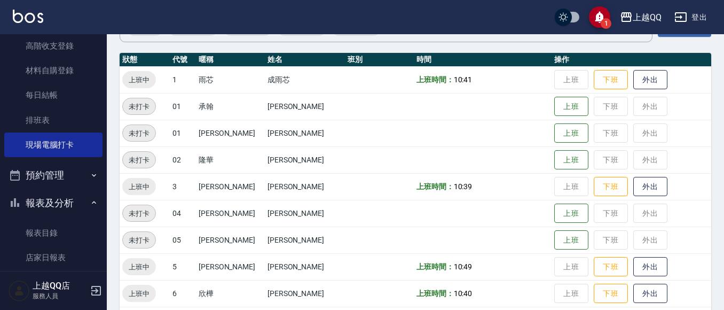
scroll to position [107, 0]
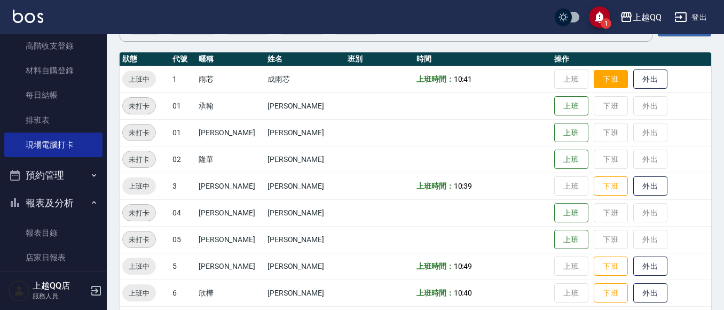
click at [594, 78] on button "下班" at bounding box center [611, 79] width 34 height 19
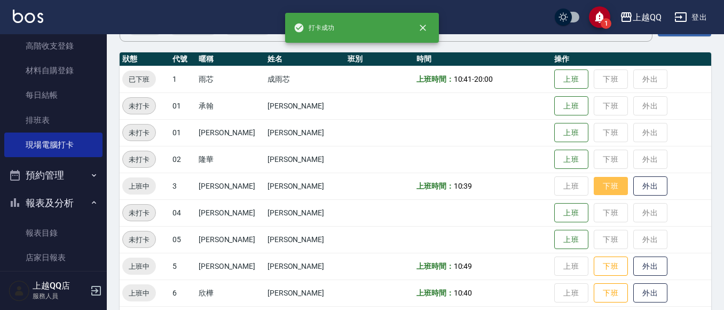
click at [595, 186] on button "下班" at bounding box center [611, 186] width 34 height 19
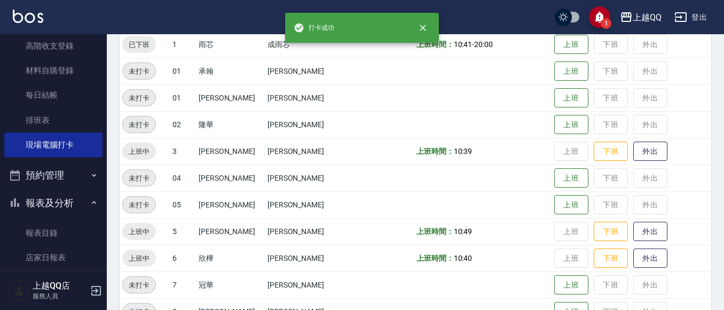
scroll to position [160, 0]
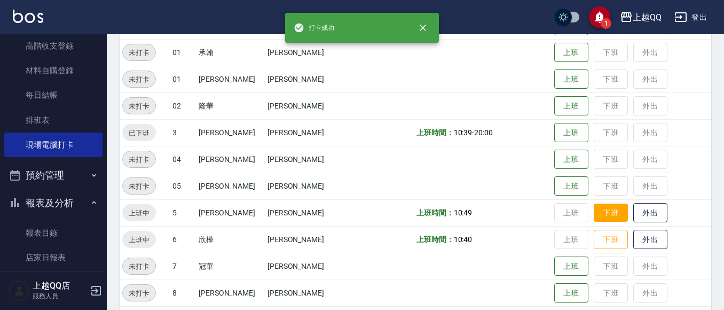
click at [594, 212] on button "下班" at bounding box center [611, 212] width 34 height 19
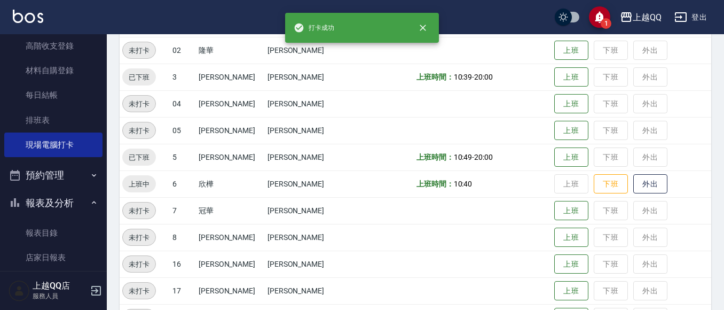
scroll to position [267, 0]
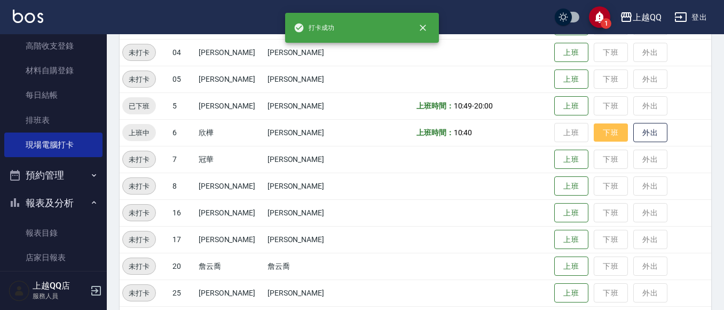
click at [596, 135] on button "下班" at bounding box center [611, 132] width 34 height 19
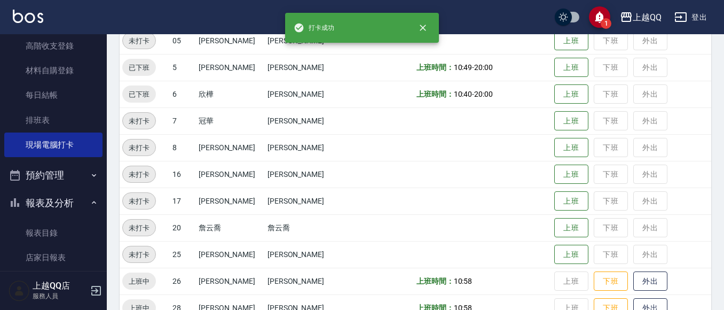
scroll to position [357, 0]
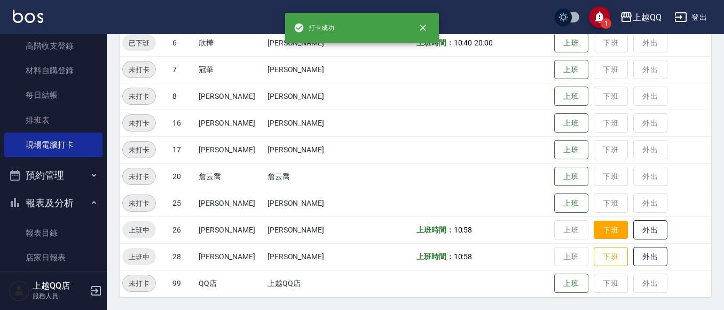
click at [605, 239] on td "上班 下班 外出" at bounding box center [632, 229] width 160 height 27
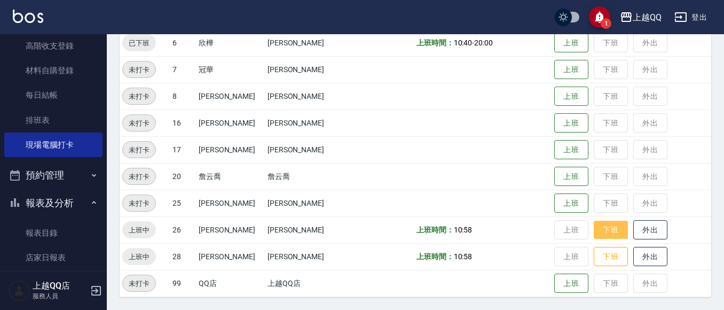
click at [605, 235] on button "下班" at bounding box center [611, 230] width 34 height 19
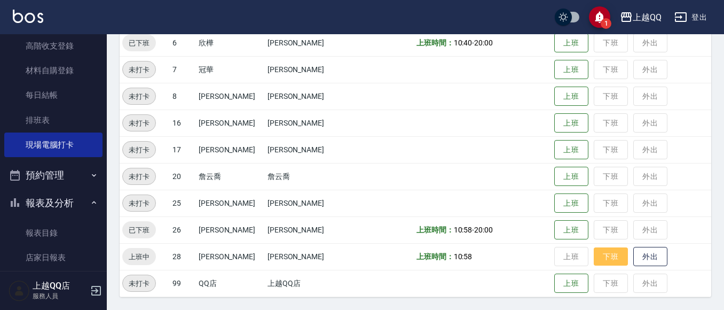
click at [595, 252] on button "下班" at bounding box center [611, 256] width 34 height 19
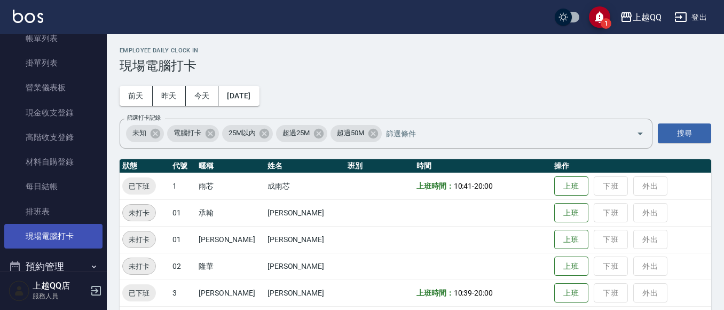
scroll to position [0, 0]
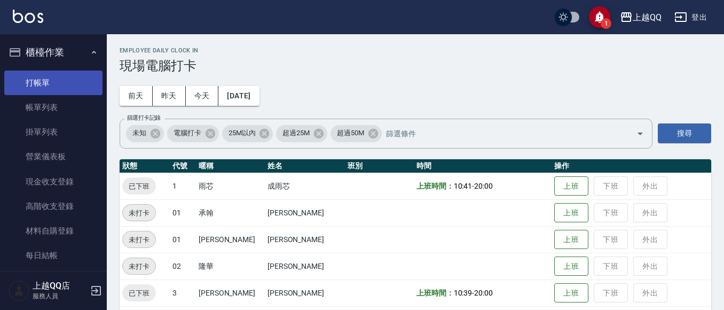
click at [62, 88] on link "打帳單" at bounding box center [53, 82] width 98 height 25
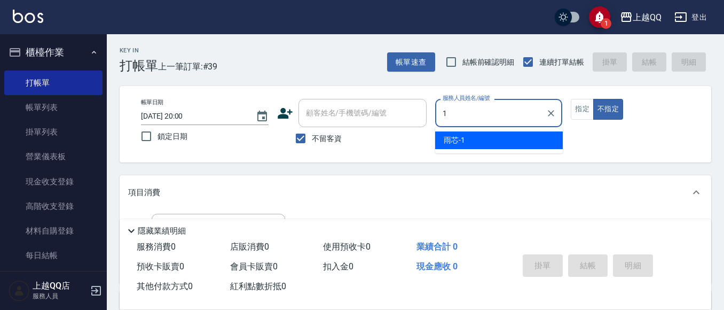
type input "雨芯-1"
type button "false"
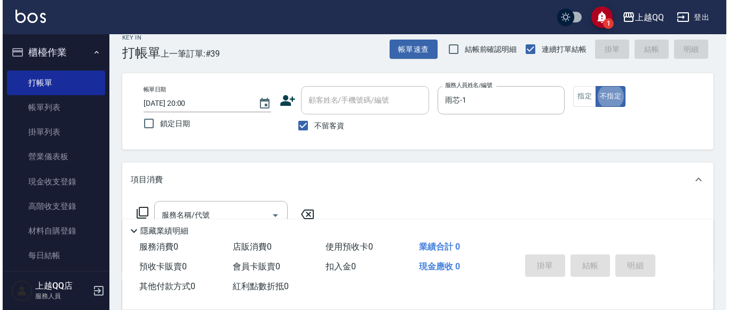
scroll to position [53, 0]
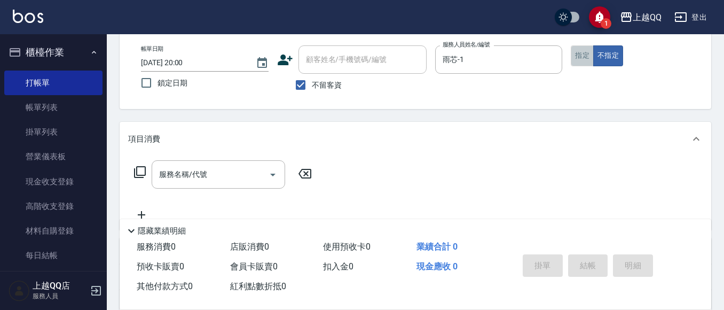
click at [576, 53] on button "指定" at bounding box center [582, 55] width 23 height 21
click at [139, 172] on icon at bounding box center [139, 172] width 13 height 13
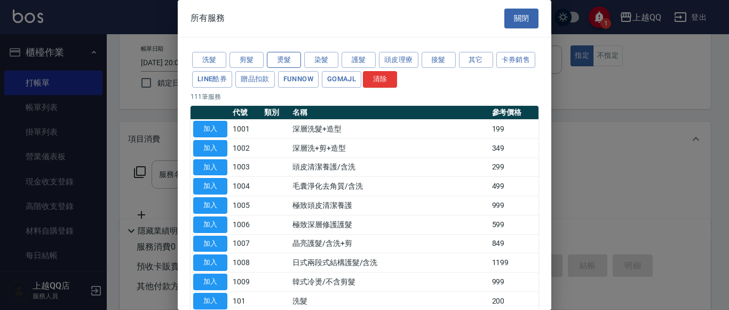
click at [292, 63] on button "燙髮" at bounding box center [284, 60] width 34 height 17
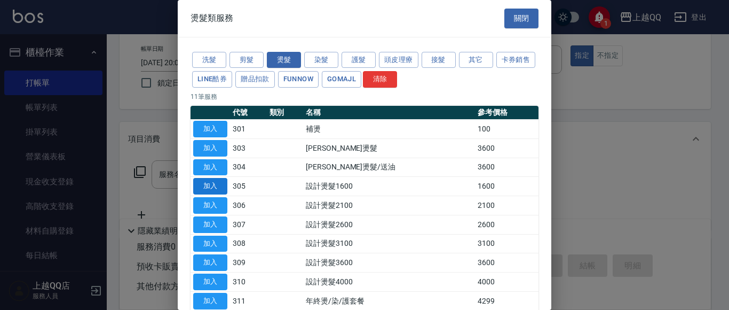
click at [215, 185] on button "加入" at bounding box center [210, 186] width 34 height 17
type input "設計燙髮1600(305)"
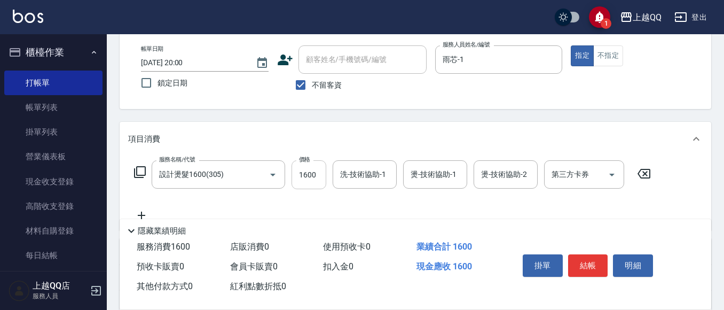
click at [312, 174] on input "1600" at bounding box center [309, 174] width 35 height 29
type input "1499"
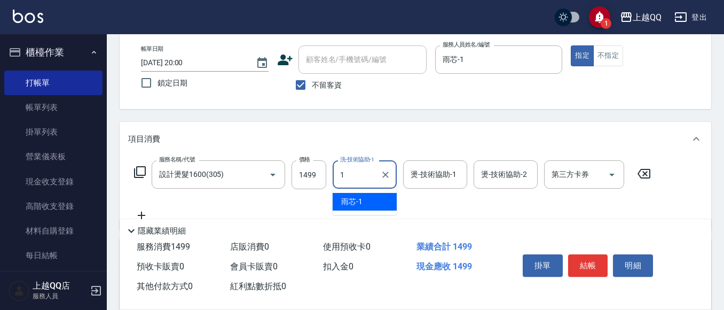
type input "雨芯-1"
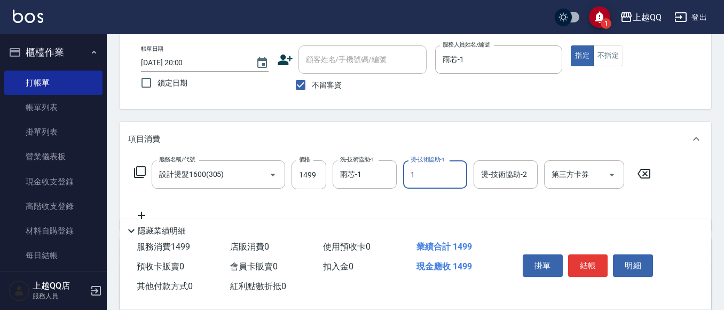
type input "雨芯-1"
click at [138, 172] on icon at bounding box center [139, 172] width 13 height 13
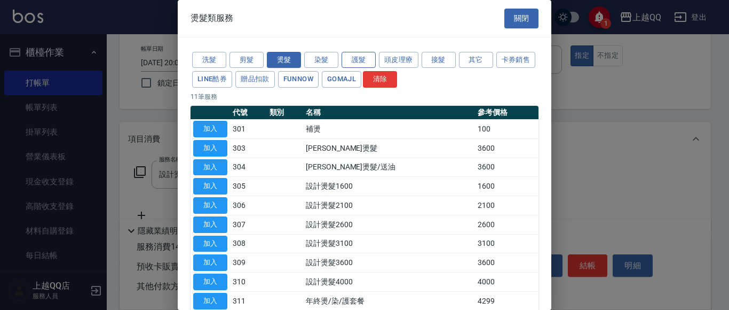
click at [368, 60] on button "護髮" at bounding box center [359, 60] width 34 height 17
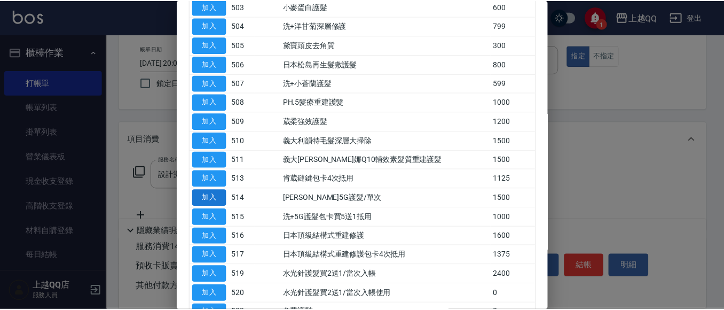
scroll to position [214, 0]
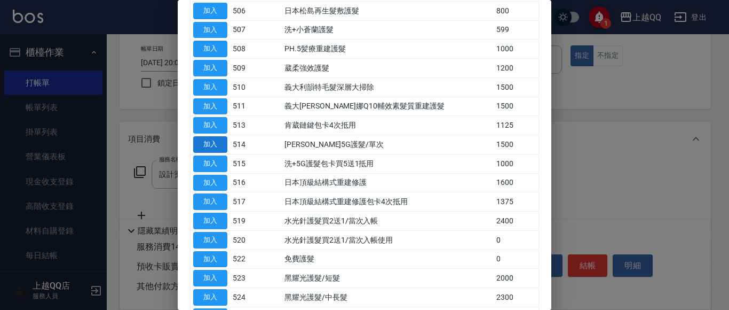
click at [208, 148] on button "加入" at bounding box center [210, 144] width 34 height 17
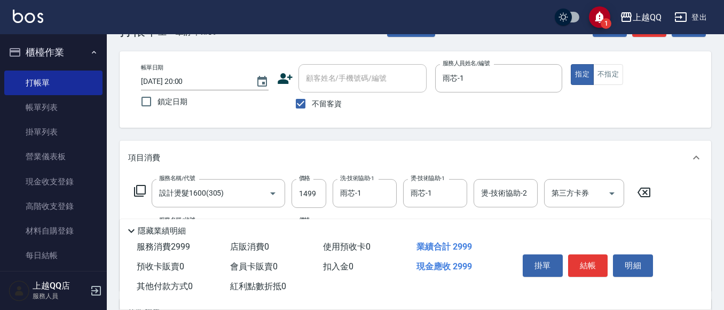
scroll to position [53, 0]
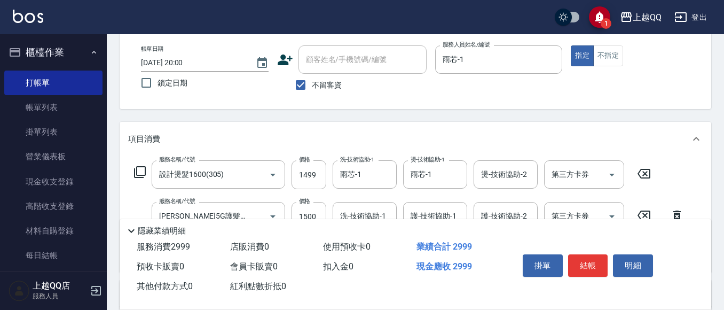
click at [675, 214] on icon at bounding box center [676, 215] width 7 height 10
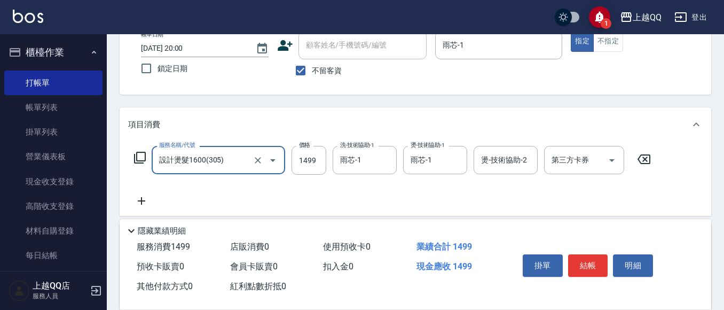
scroll to position [0, 0]
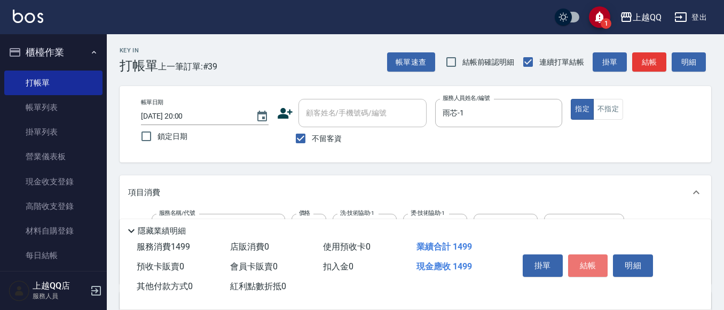
drag, startPoint x: 595, startPoint y: 264, endPoint x: 537, endPoint y: 214, distance: 76.9
click at [594, 264] on button "結帳" at bounding box center [588, 265] width 40 height 22
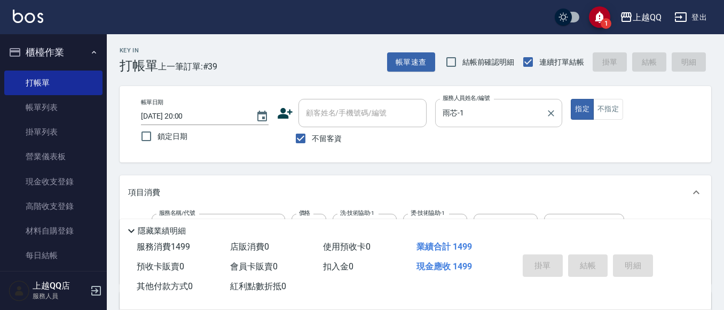
type input "[DATE] 20:01"
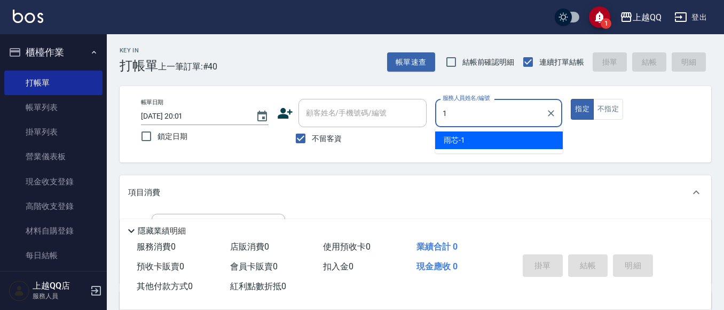
type input "雨芯-1"
type button "true"
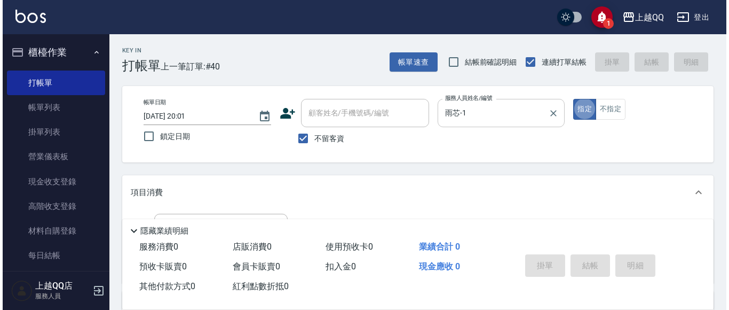
scroll to position [53, 0]
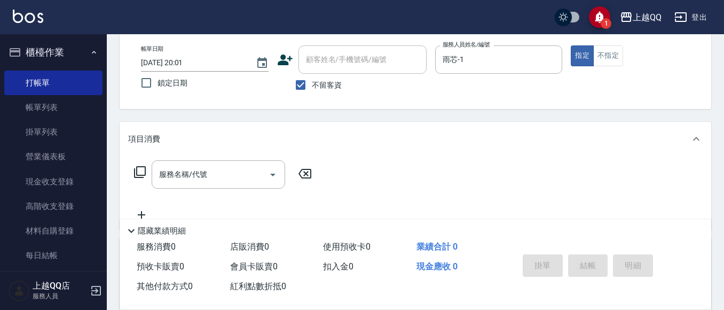
click at [140, 172] on icon at bounding box center [139, 172] width 13 height 13
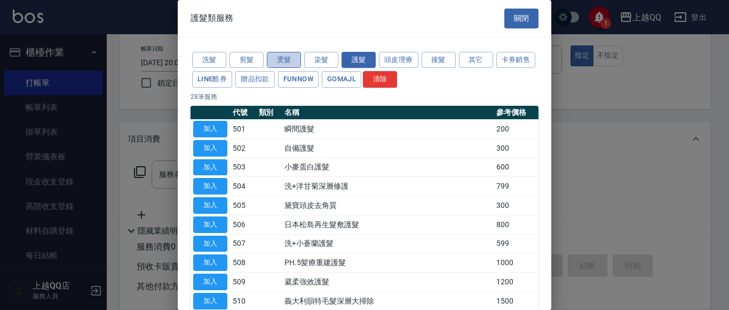
click at [291, 64] on button "燙髮" at bounding box center [284, 60] width 34 height 17
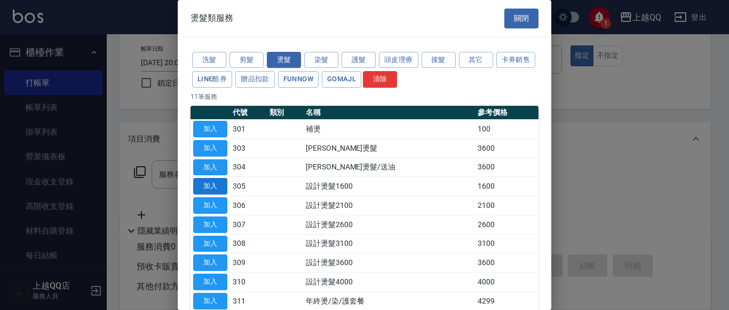
click at [215, 186] on button "加入" at bounding box center [210, 186] width 34 height 17
type input "設計燙髮1600(305)"
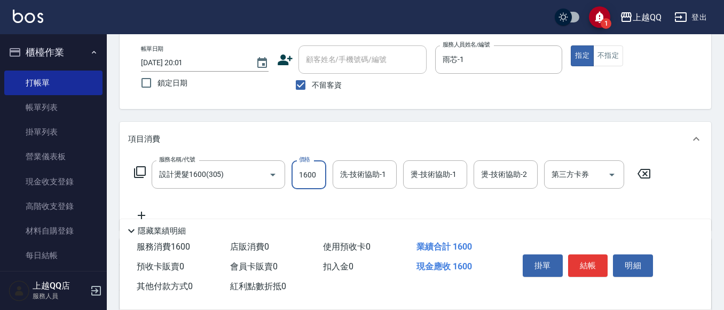
click at [297, 171] on input "1600" at bounding box center [309, 174] width 35 height 29
type input "1999"
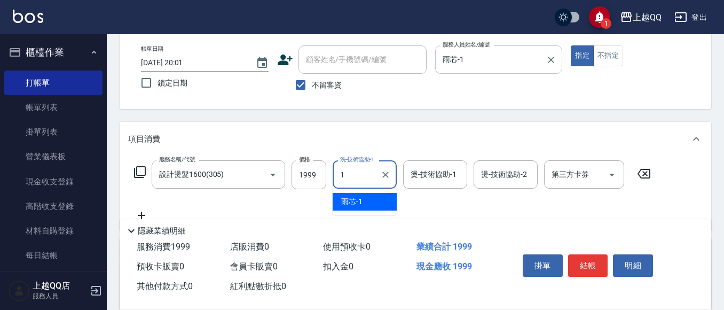
type input "雨芯-1"
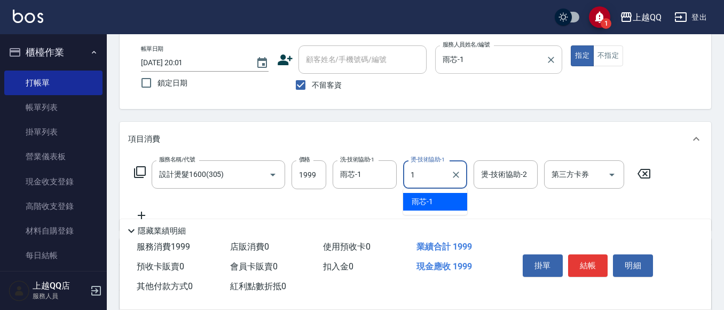
type input "雨芯-1"
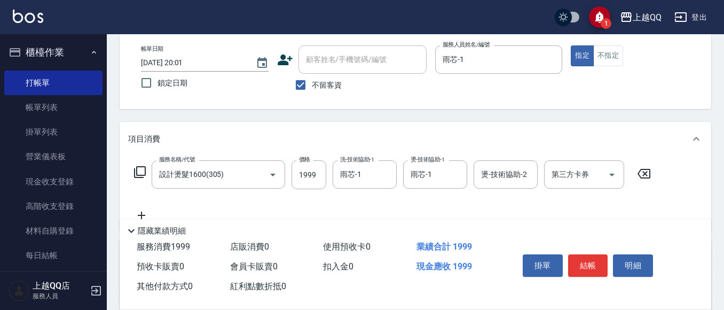
click at [141, 169] on icon at bounding box center [139, 172] width 13 height 13
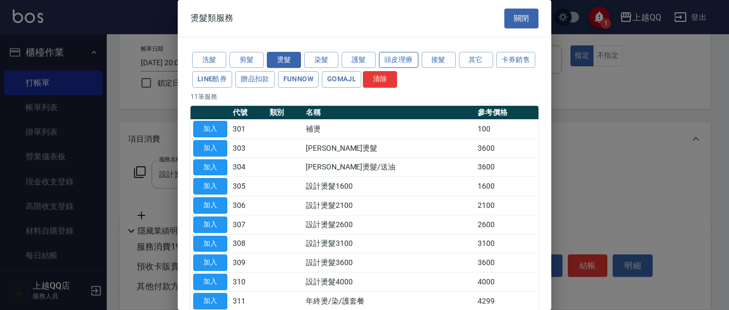
click at [381, 61] on button "頭皮理療" at bounding box center [399, 60] width 40 height 17
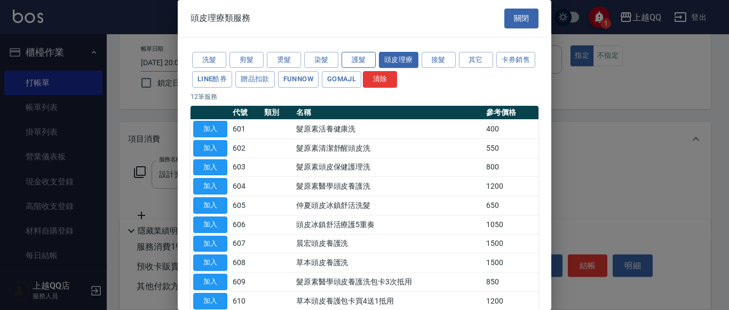
click at [355, 58] on button "護髮" at bounding box center [359, 60] width 34 height 17
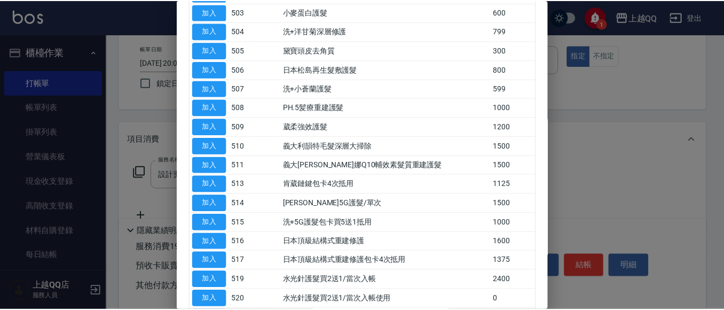
scroll to position [160, 0]
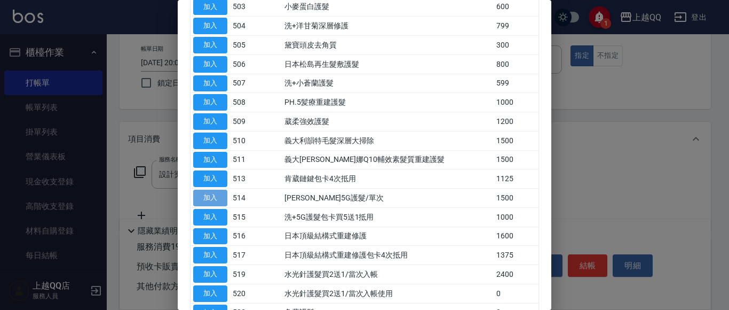
click at [201, 195] on button "加入" at bounding box center [210, 198] width 34 height 17
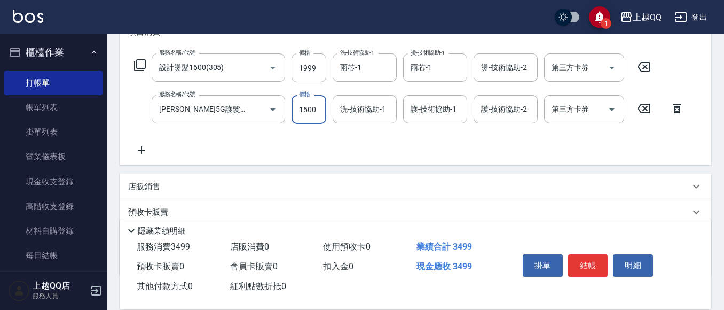
click at [307, 109] on input "1500" at bounding box center [309, 109] width 35 height 29
type input "999"
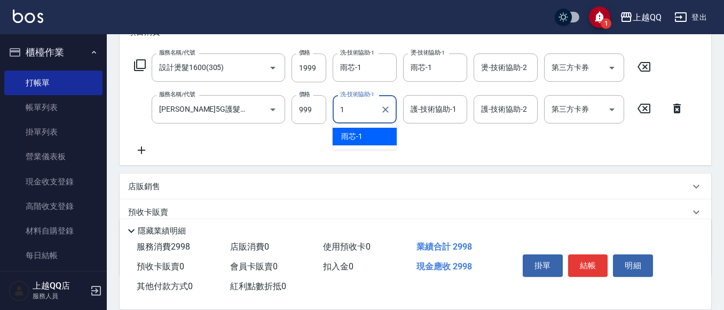
type input "雨芯-1"
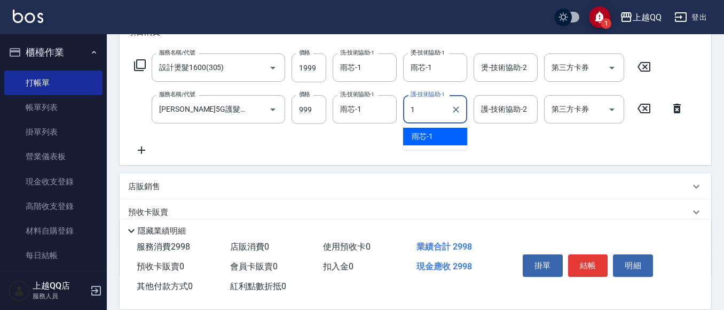
type input "雨芯-1"
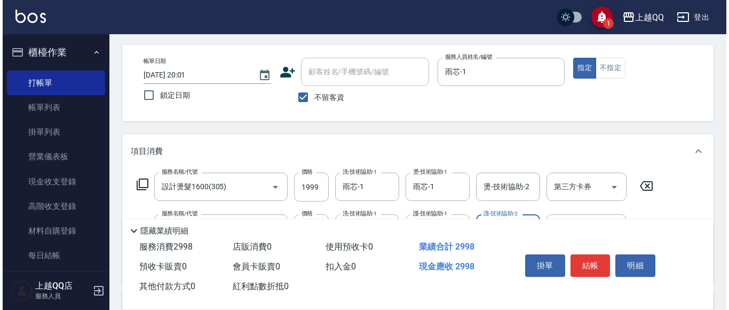
scroll to position [53, 0]
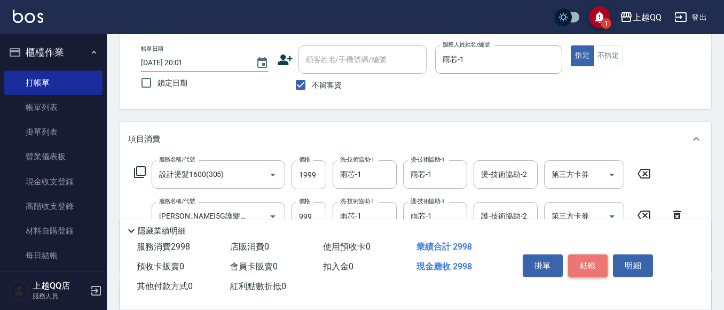
click at [578, 261] on button "結帳" at bounding box center [588, 265] width 40 height 22
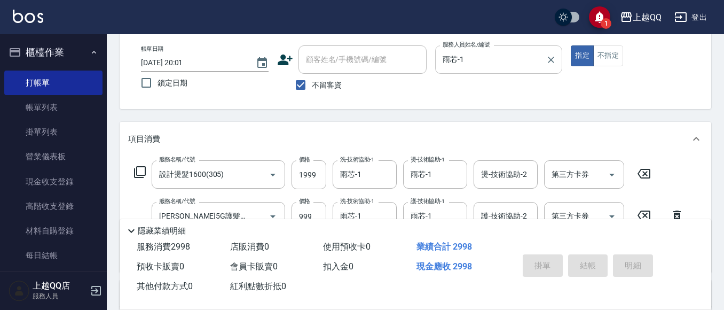
type input "[DATE] 20:02"
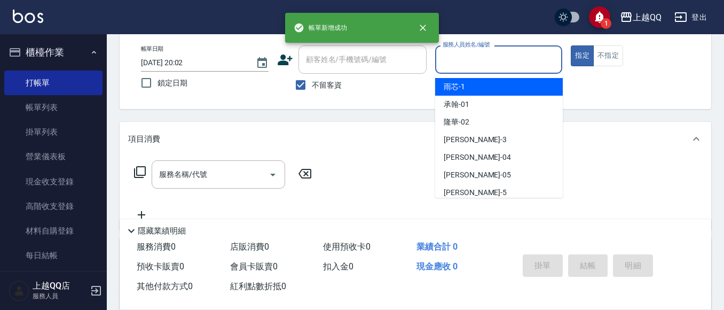
click at [501, 67] on input "服務人員姓名/編號" at bounding box center [499, 59] width 118 height 19
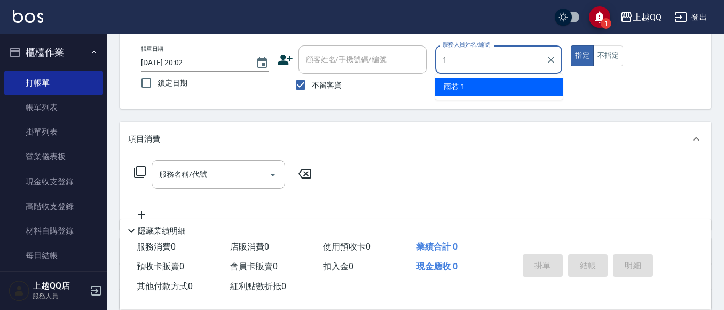
type input "雨芯-1"
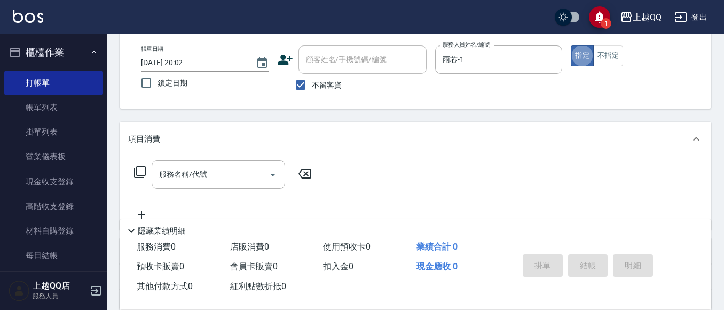
click at [135, 178] on icon at bounding box center [140, 172] width 12 height 12
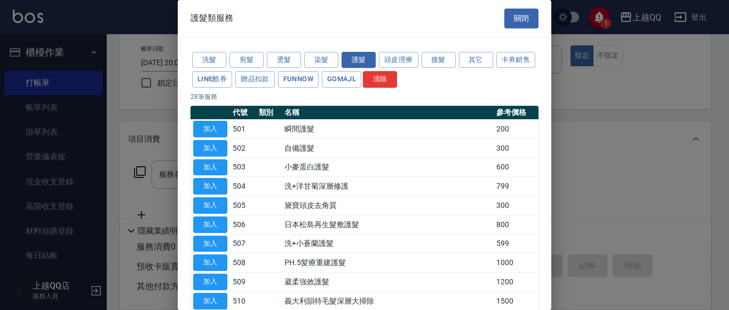
click at [279, 53] on button "燙髮" at bounding box center [284, 60] width 34 height 17
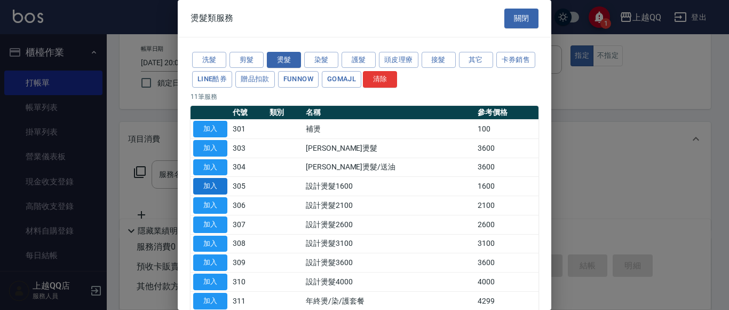
click at [209, 183] on button "加入" at bounding box center [210, 186] width 34 height 17
type input "設計燙髮1600(305)"
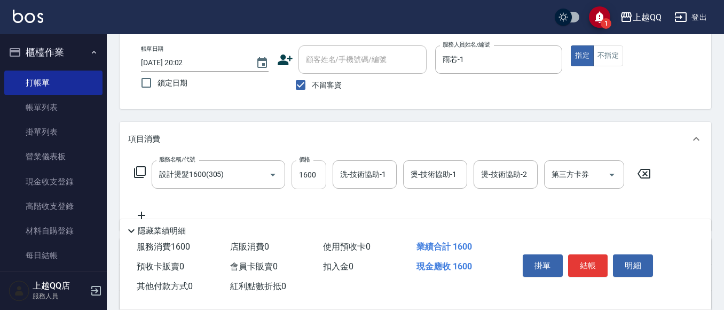
click at [302, 173] on input "1600" at bounding box center [309, 174] width 35 height 29
type input "999"
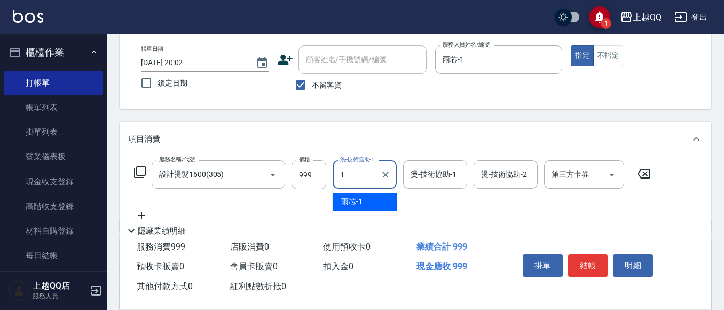
type input "雨芯-1"
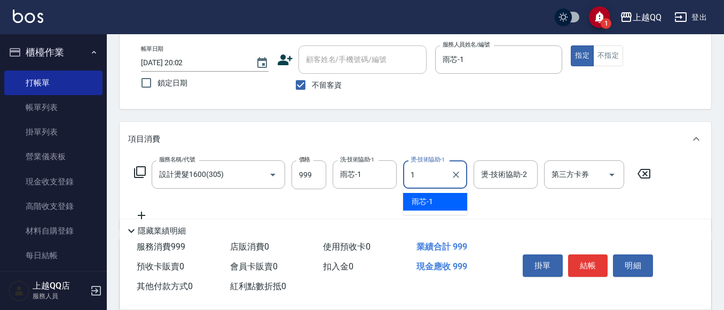
type input "雨芯-1"
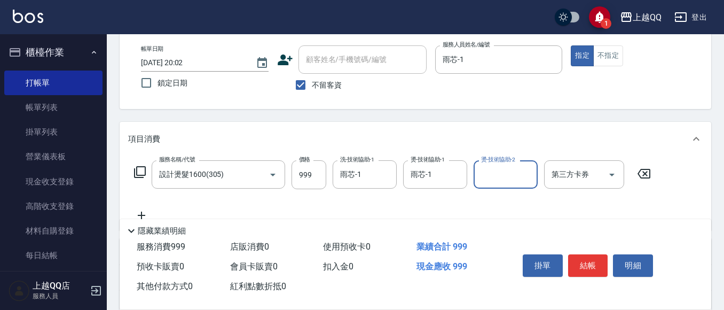
click at [144, 170] on icon at bounding box center [139, 172] width 13 height 13
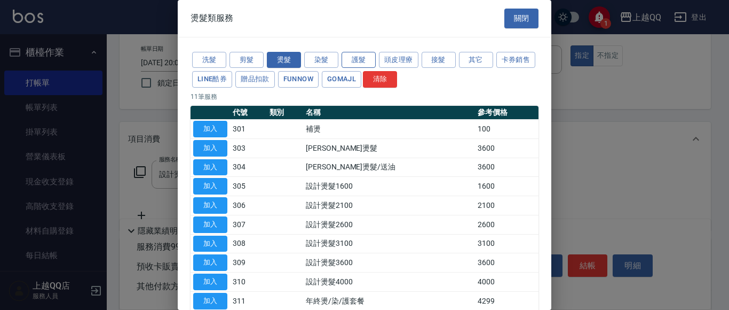
click at [357, 60] on button "護髮" at bounding box center [359, 60] width 34 height 17
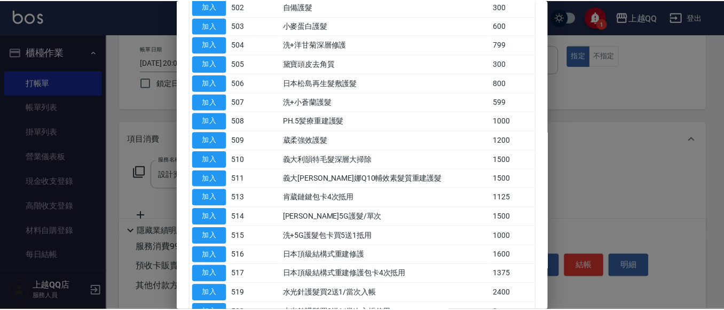
scroll to position [214, 0]
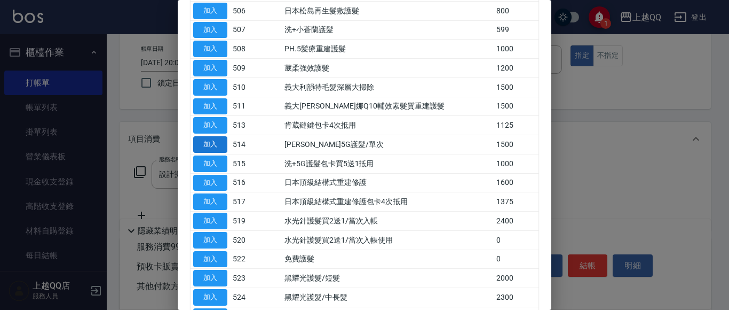
click at [205, 144] on button "加入" at bounding box center [210, 144] width 34 height 17
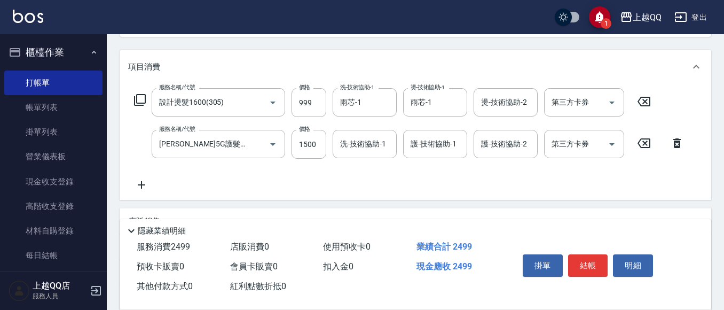
scroll to position [107, 0]
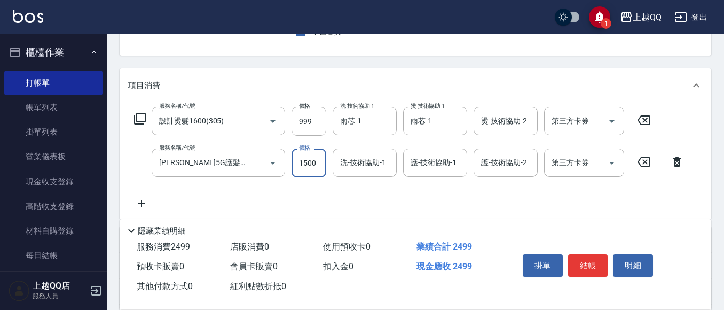
click at [309, 164] on input "1500" at bounding box center [309, 162] width 35 height 29
type input "999"
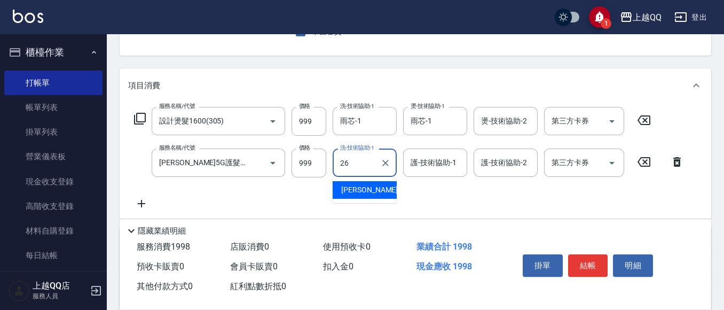
type input "[PERSON_NAME]-26"
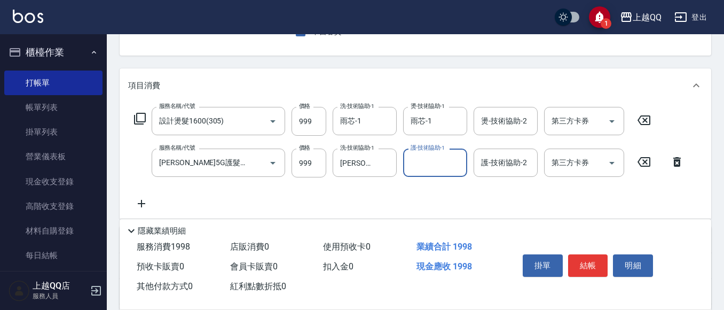
type input "1"
type input "[PERSON_NAME]-26"
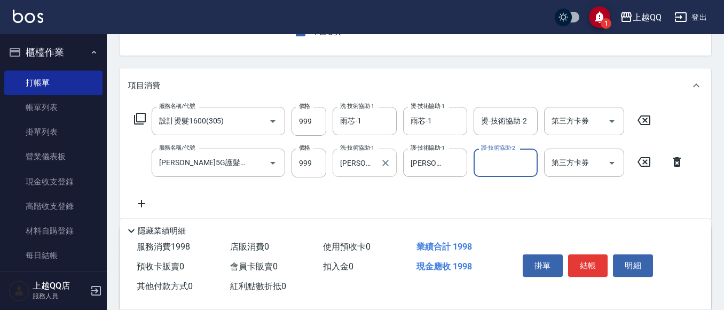
click at [385, 170] on div at bounding box center [385, 162] width 14 height 28
click at [388, 164] on icon "Clear" at bounding box center [385, 163] width 11 height 11
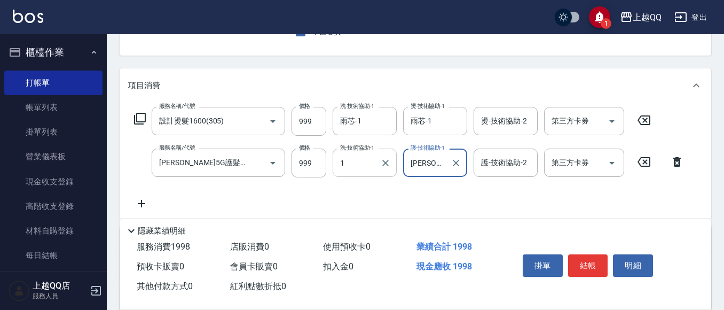
type input "雨芯-1"
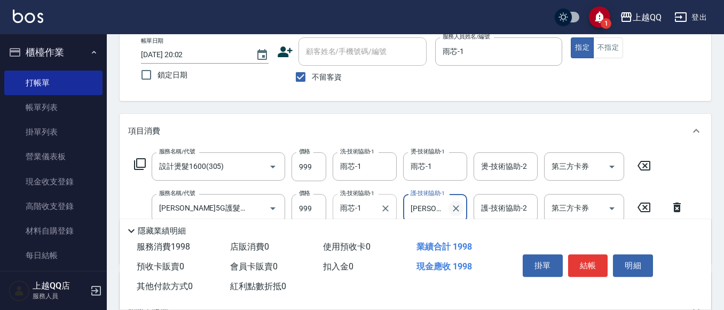
scroll to position [0, 0]
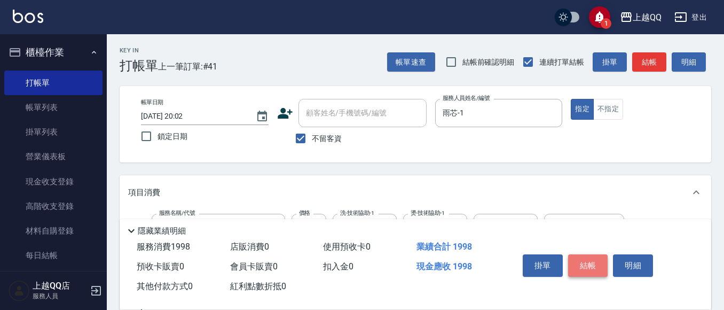
click at [586, 261] on button "結帳" at bounding box center [588, 265] width 40 height 22
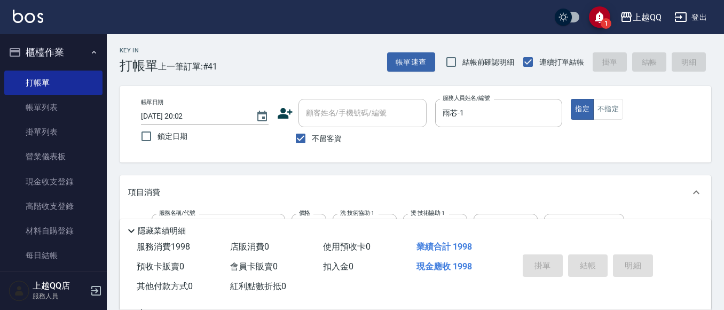
type input "[DATE] 20:03"
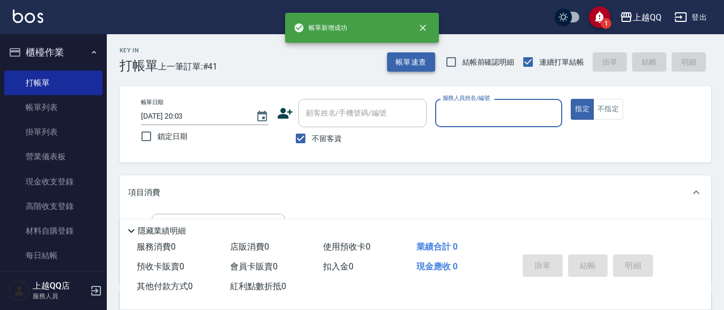
click at [397, 58] on button "帳單速查" at bounding box center [411, 62] width 48 height 20
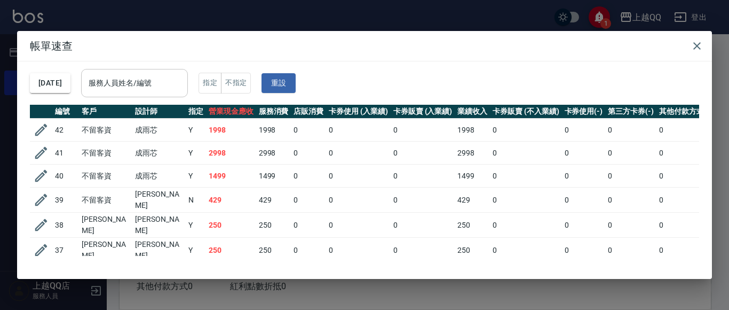
click at [188, 93] on div "服務人員姓名/編號" at bounding box center [134, 83] width 107 height 28
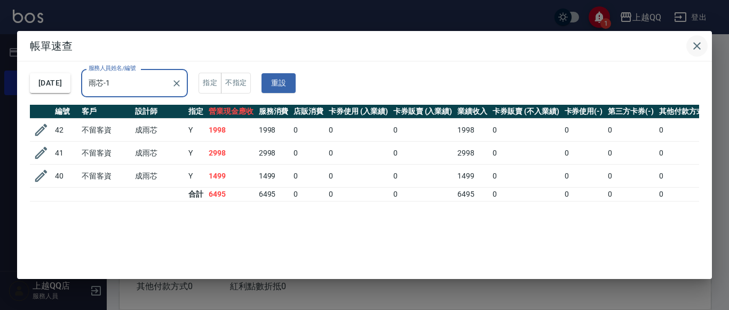
type input "雨芯-1"
click at [698, 40] on icon "button" at bounding box center [697, 46] width 13 height 13
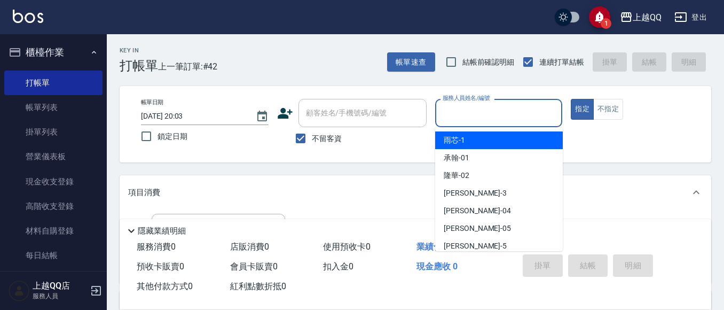
click at [490, 112] on input "服務人員姓名/編號" at bounding box center [499, 113] width 118 height 19
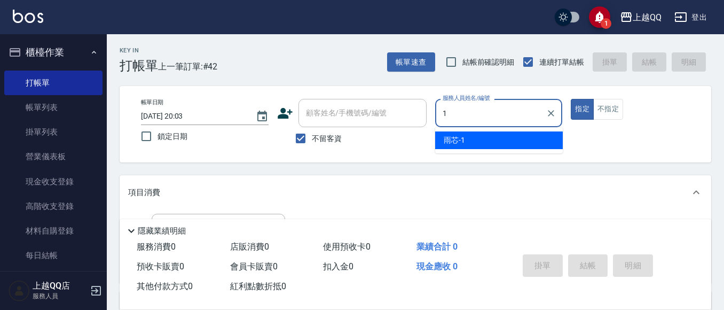
type input "雨芯-1"
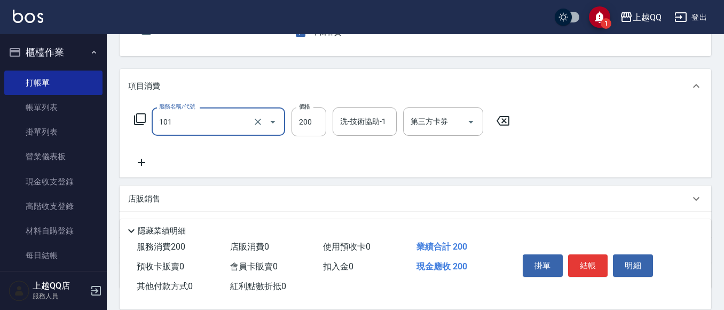
scroll to position [107, 0]
type input "洗髮(101)"
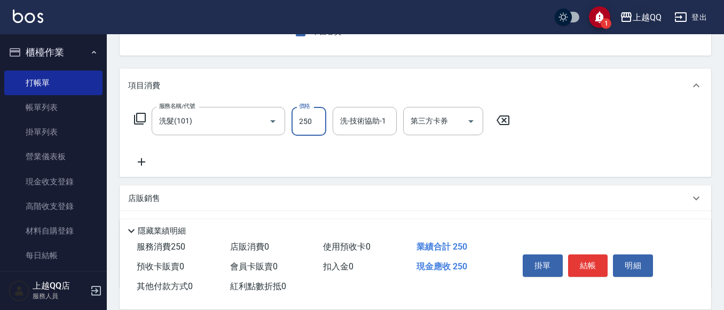
type input "250"
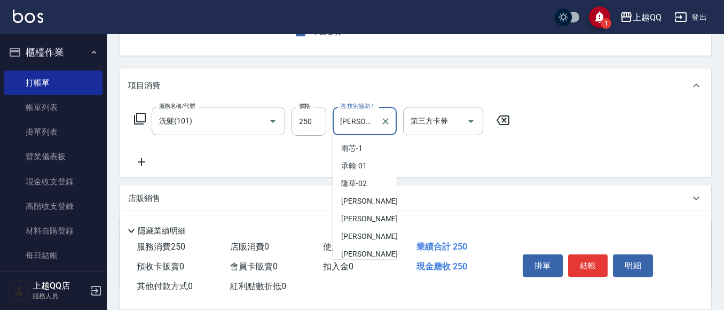
click at [362, 114] on input "[PERSON_NAME]-16" at bounding box center [356, 121] width 38 height 19
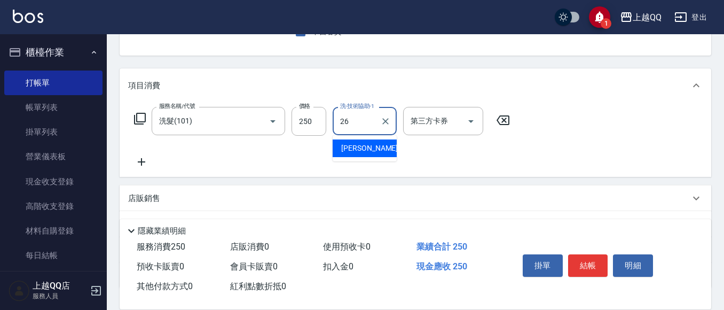
type input "[PERSON_NAME]-26"
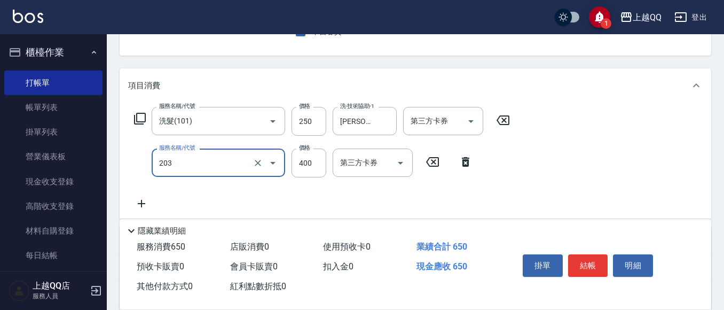
type input "指定單剪(203)"
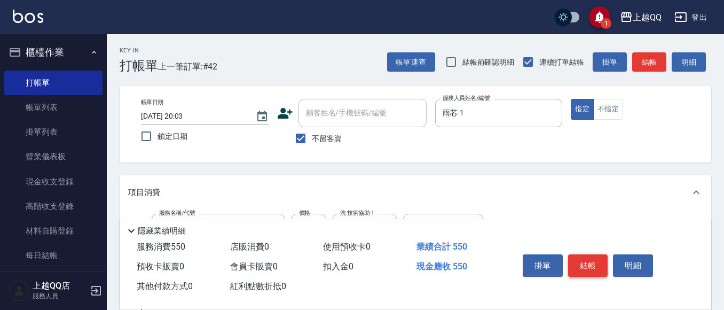
type input "300"
drag, startPoint x: 582, startPoint y: 256, endPoint x: 554, endPoint y: 234, distance: 35.8
click at [576, 254] on button "結帳" at bounding box center [588, 265] width 40 height 22
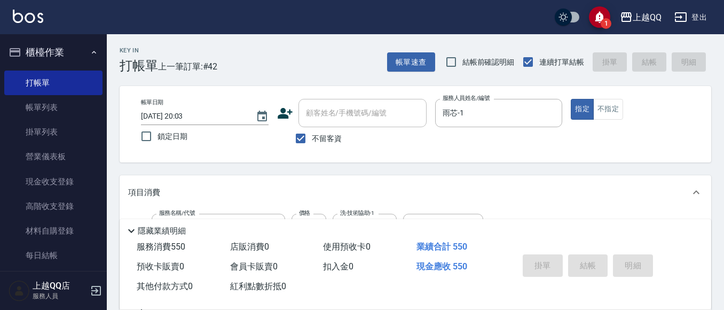
type input "[DATE] 20:04"
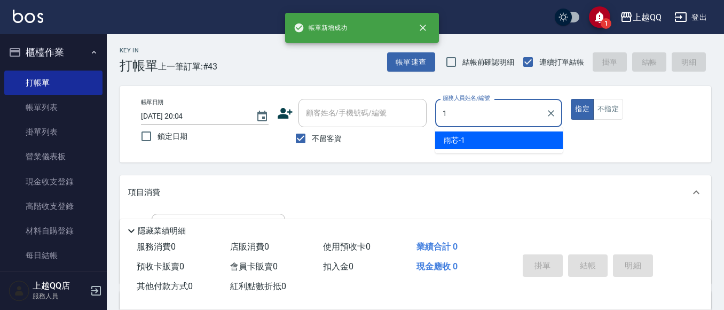
type input "雨芯-1"
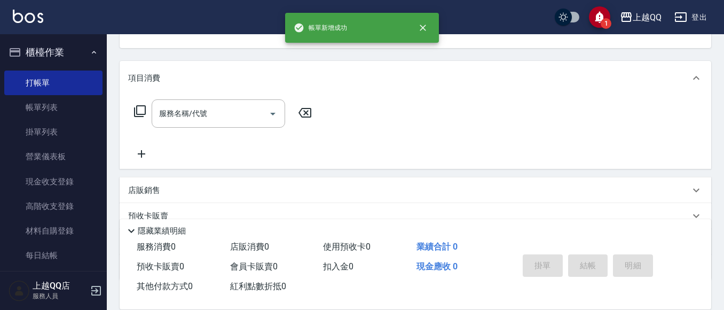
scroll to position [160, 0]
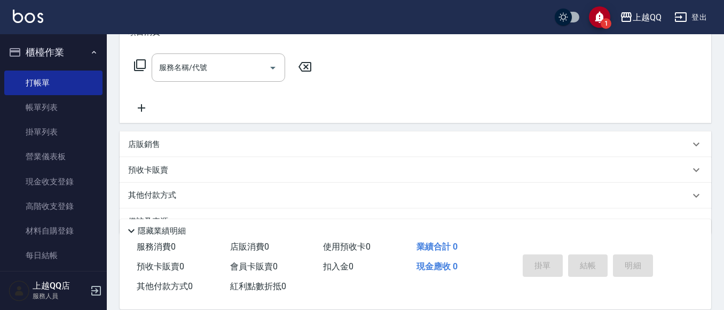
click at [136, 64] on icon at bounding box center [139, 65] width 13 height 13
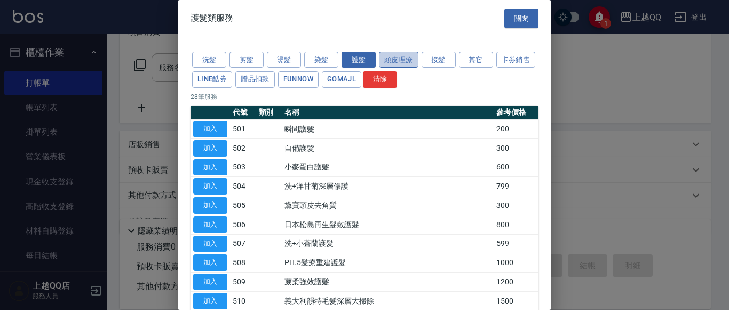
click at [383, 56] on button "頭皮理療" at bounding box center [399, 60] width 40 height 17
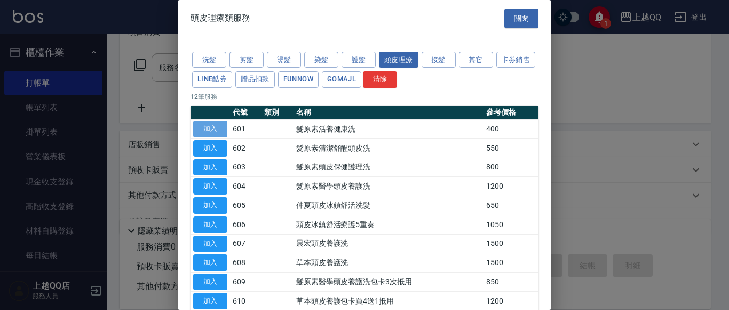
click at [223, 130] on button "加入" at bounding box center [210, 129] width 34 height 17
type input "髮原素活養健康洗(601)"
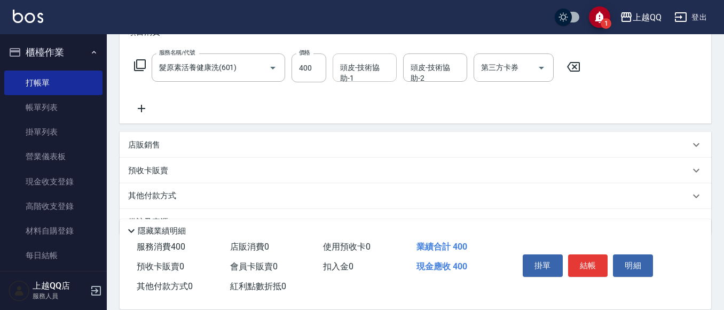
click at [341, 68] on input "頭皮-技術協助-1" at bounding box center [364, 67] width 54 height 19
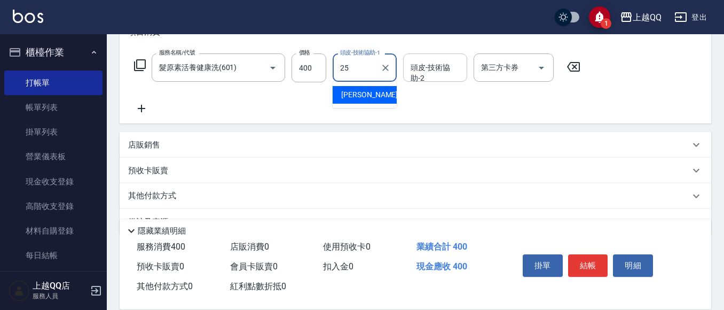
type input "[PERSON_NAME]-25"
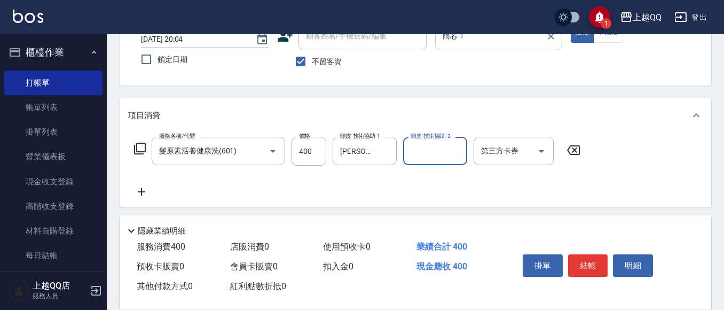
scroll to position [0, 0]
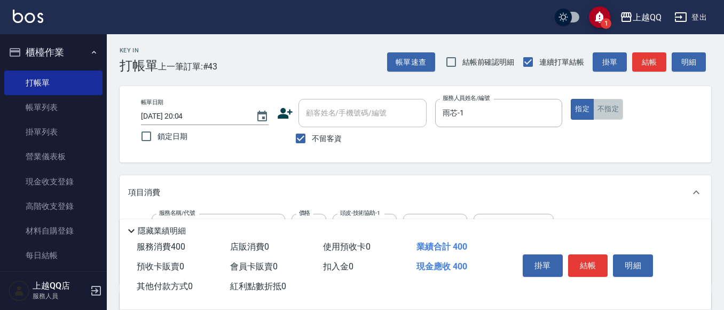
drag, startPoint x: 608, startPoint y: 106, endPoint x: 609, endPoint y: 112, distance: 5.6
click at [609, 107] on button "不指定" at bounding box center [608, 109] width 30 height 21
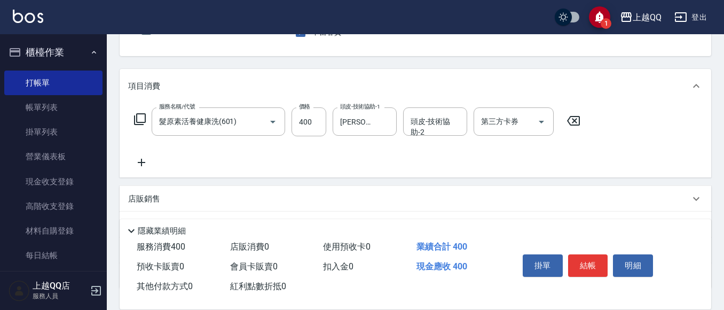
scroll to position [107, 0]
drag, startPoint x: 588, startPoint y: 251, endPoint x: 579, endPoint y: 233, distance: 20.1
click at [588, 254] on button "結帳" at bounding box center [588, 265] width 40 height 22
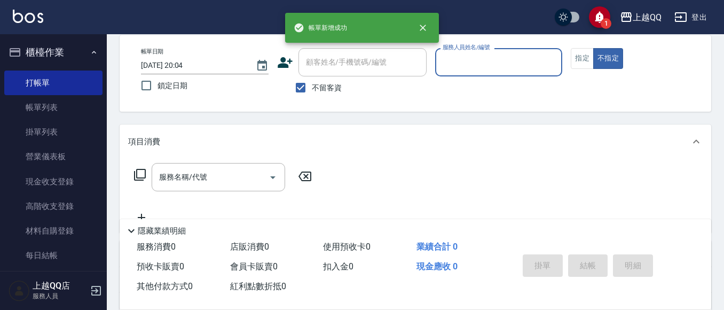
scroll to position [0, 0]
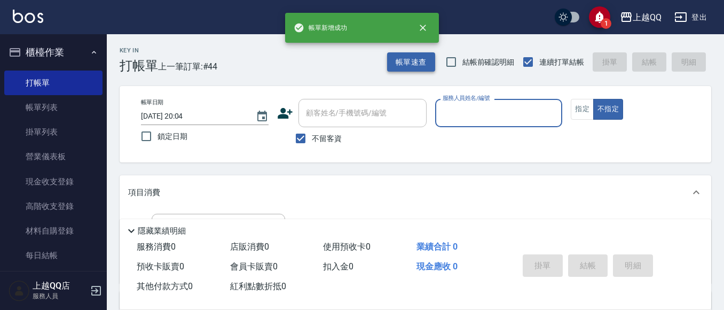
click at [411, 57] on button "帳單速查" at bounding box center [411, 62] width 48 height 20
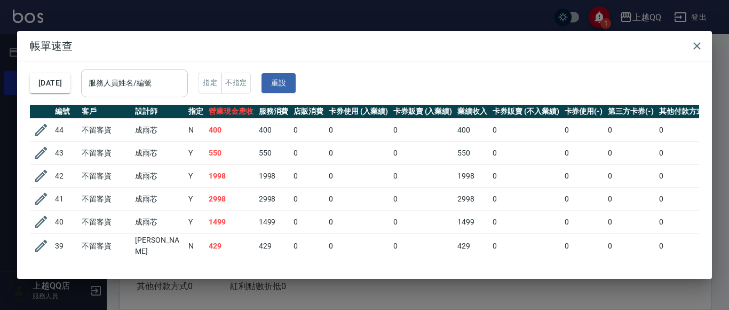
click at [183, 83] on input "服務人員姓名/編號" at bounding box center [134, 83] width 97 height 19
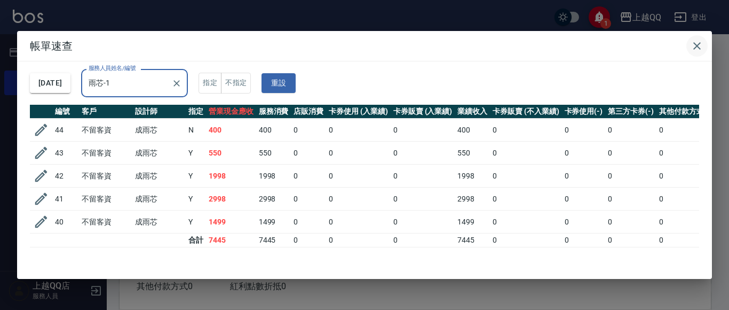
type input "雨芯-1"
click at [695, 44] on icon "button" at bounding box center [697, 45] width 7 height 7
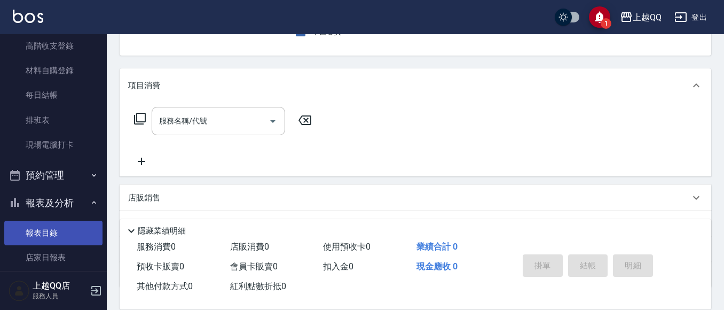
scroll to position [374, 0]
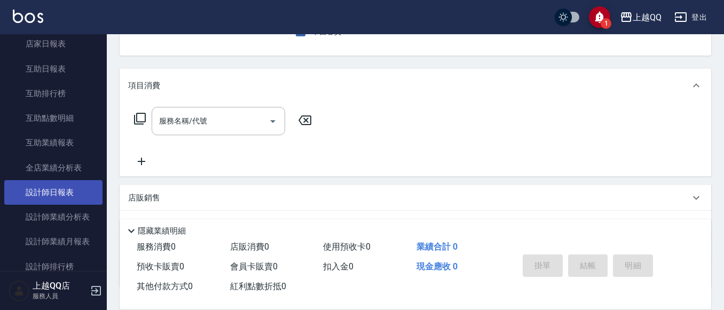
click at [70, 187] on link "設計師日報表" at bounding box center [53, 192] width 98 height 25
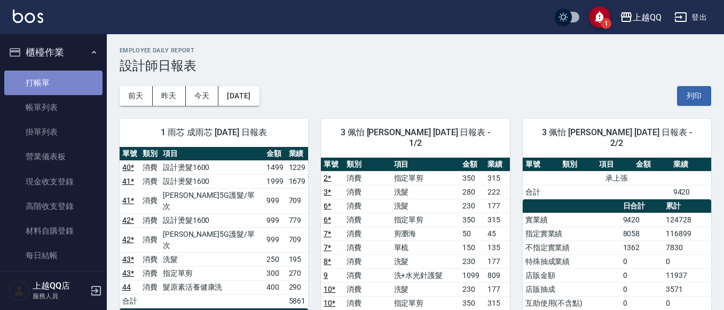
click at [68, 72] on link "打帳單" at bounding box center [53, 82] width 98 height 25
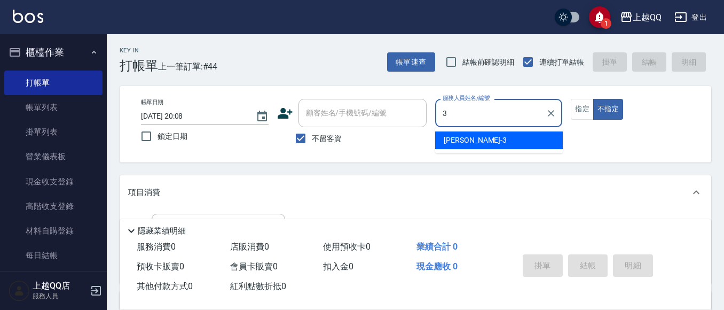
type input "佩怡-3"
type button "false"
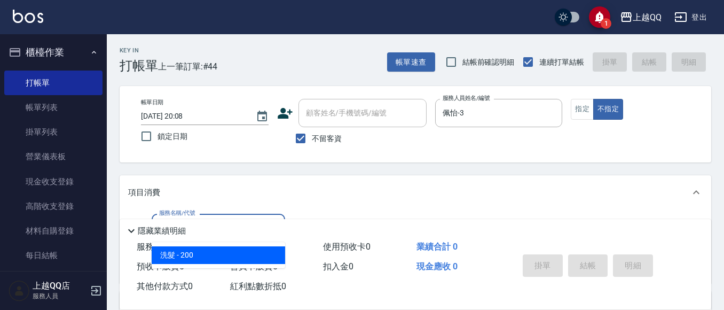
type input "洗髮(101)"
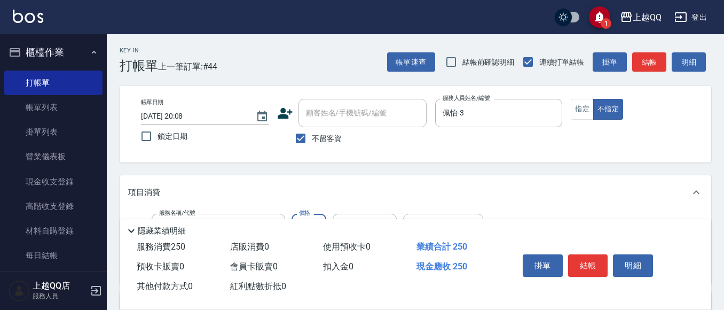
type input "250"
type input "佩怡-3"
click at [594, 264] on button "結帳" at bounding box center [588, 265] width 40 height 22
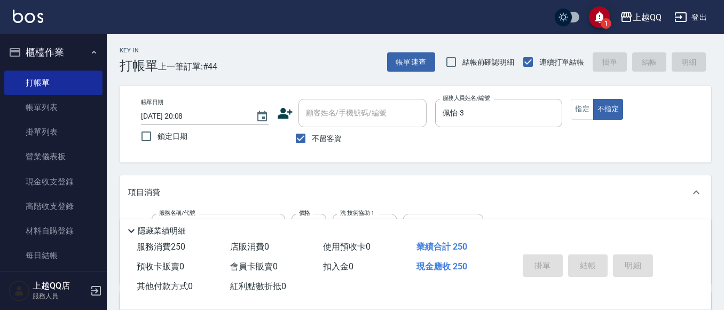
type input "[DATE] 20:09"
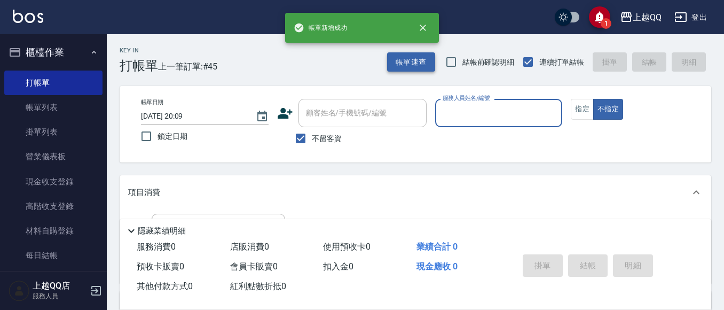
click at [434, 60] on button "帳單速查" at bounding box center [411, 62] width 48 height 20
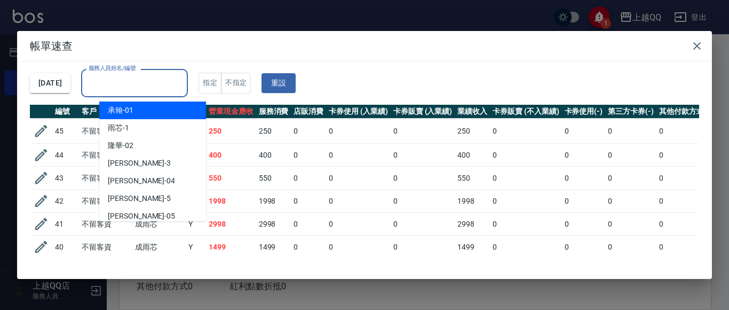
click at [119, 81] on input "服務人員姓名/編號" at bounding box center [134, 83] width 97 height 19
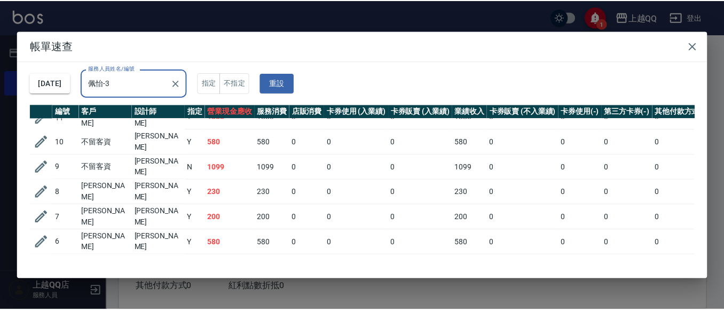
scroll to position [299, 0]
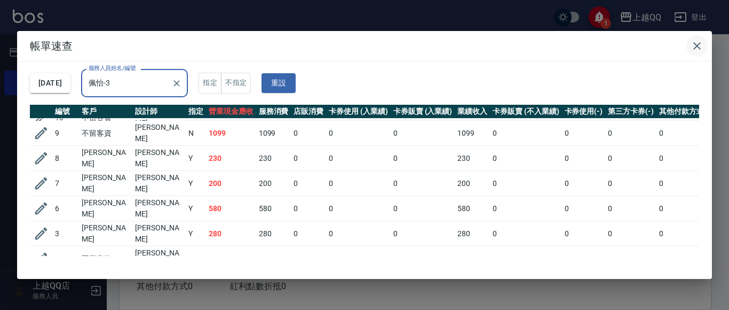
type input "佩怡-3"
click at [695, 48] on icon "button" at bounding box center [697, 46] width 13 height 13
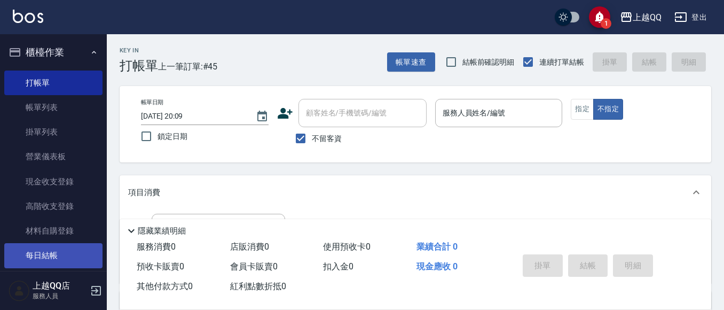
click at [25, 259] on link "每日結帳" at bounding box center [53, 255] width 98 height 25
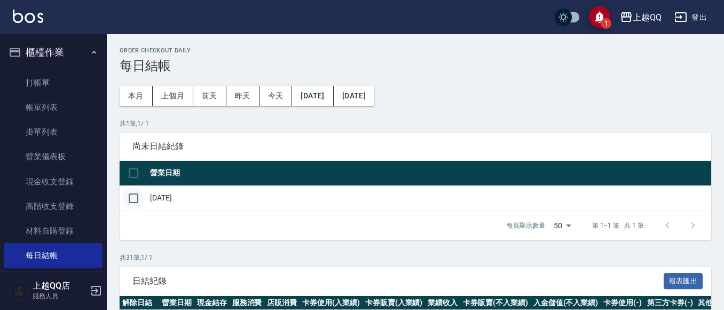
click at [135, 208] on input "checkbox" at bounding box center [133, 198] width 22 height 22
checkbox input "true"
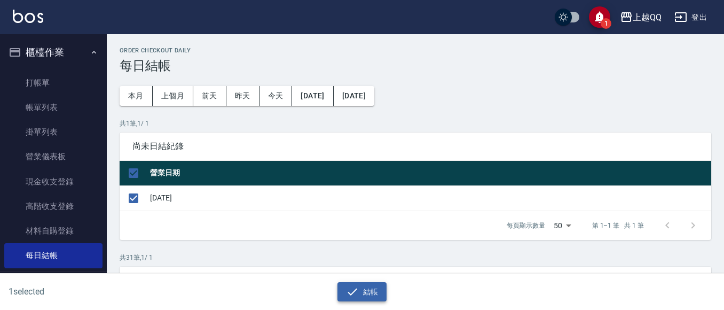
click at [384, 294] on button "結帳" at bounding box center [362, 292] width 50 height 20
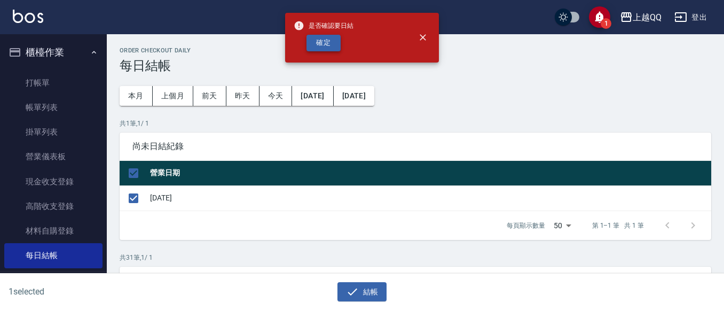
click at [326, 45] on button "確定" at bounding box center [324, 43] width 34 height 17
checkbox input "false"
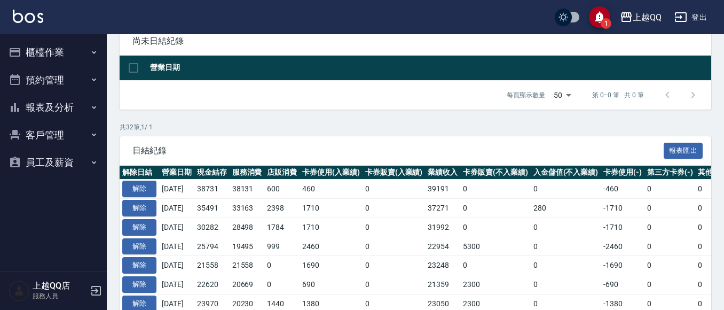
scroll to position [107, 0]
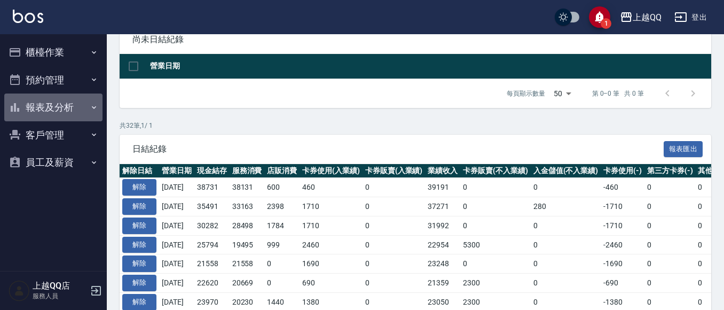
click at [94, 103] on icon "button" at bounding box center [94, 107] width 9 height 9
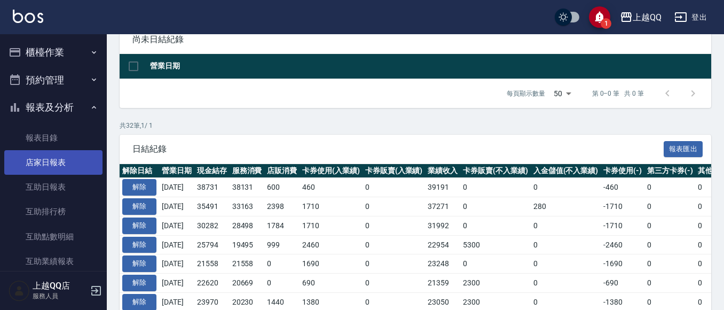
click at [56, 163] on link "店家日報表" at bounding box center [53, 162] width 98 height 25
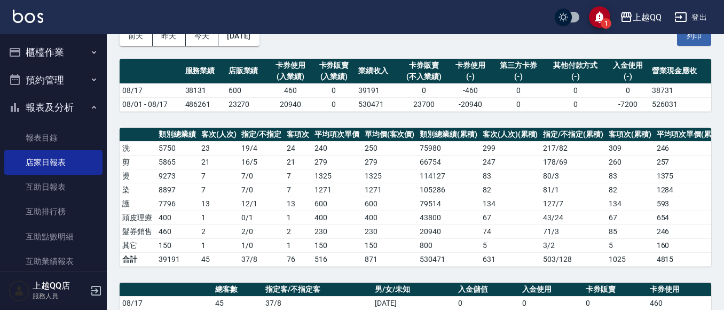
scroll to position [43, 0]
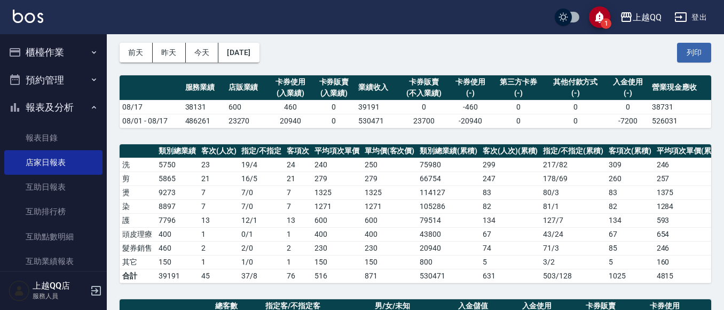
click at [466, 252] on td "20940" at bounding box center [448, 248] width 63 height 14
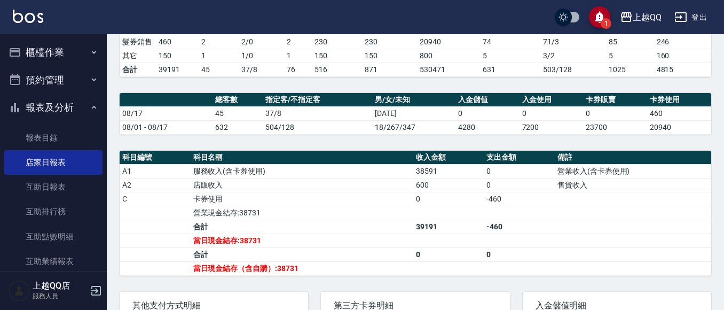
scroll to position [310, 0]
